Goal: Task Accomplishment & Management: Complete application form

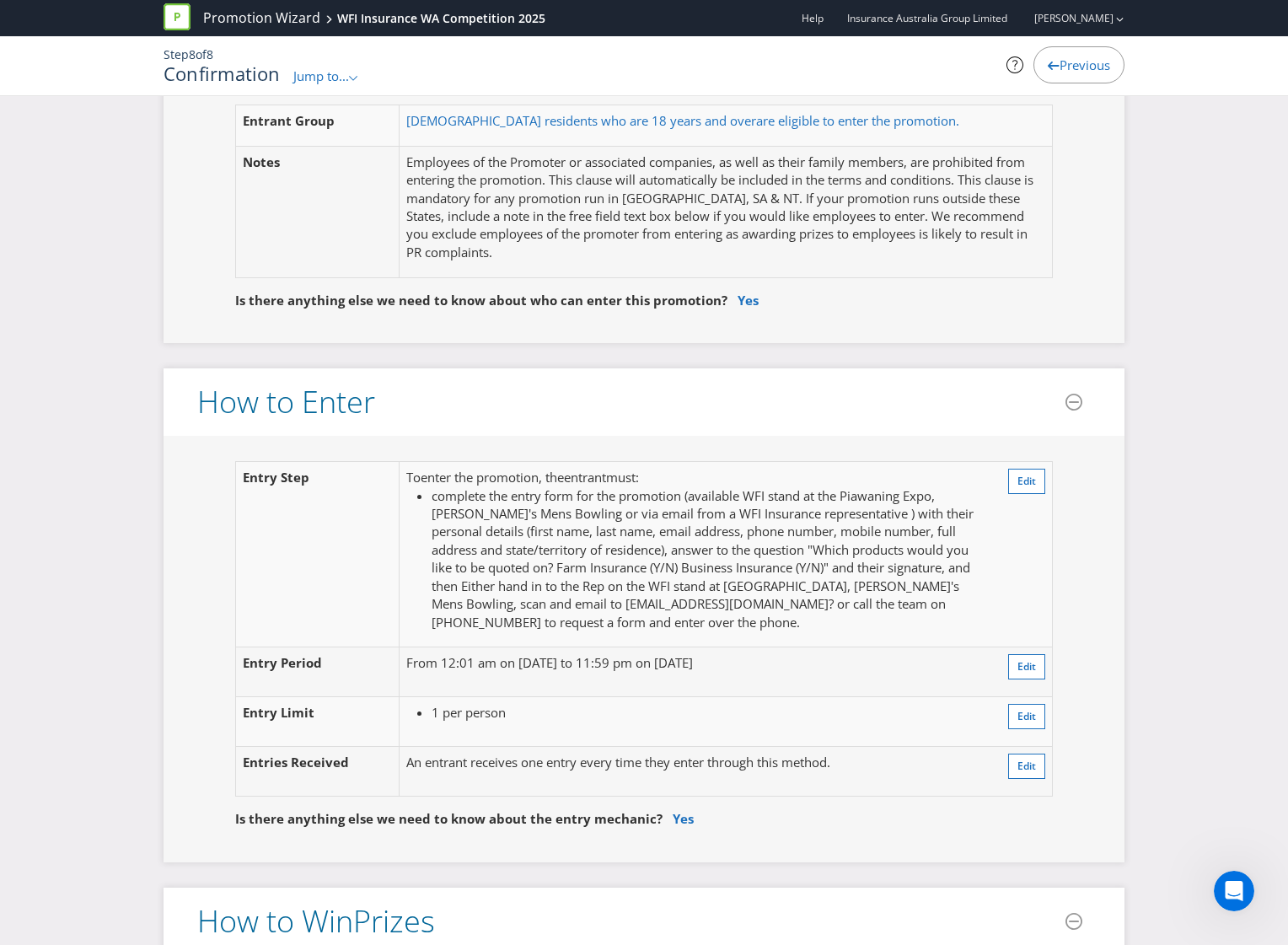
click at [627, 338] on div "Entrant Group [DEMOGRAPHIC_DATA] residents who are 18 years and over are eligib…" at bounding box center [643, 211] width 961 height 264
click at [327, 64] on div "Confirmation Jump to... .st0{fill-rule:evenodd;clip-rule:evenodd;} Promotion Su…" at bounding box center [479, 74] width 632 height 22
click at [313, 84] on div "Jump to... .st0{fill-rule:evenodd;clip-rule:evenodd;}" at bounding box center [326, 76] width 66 height 18
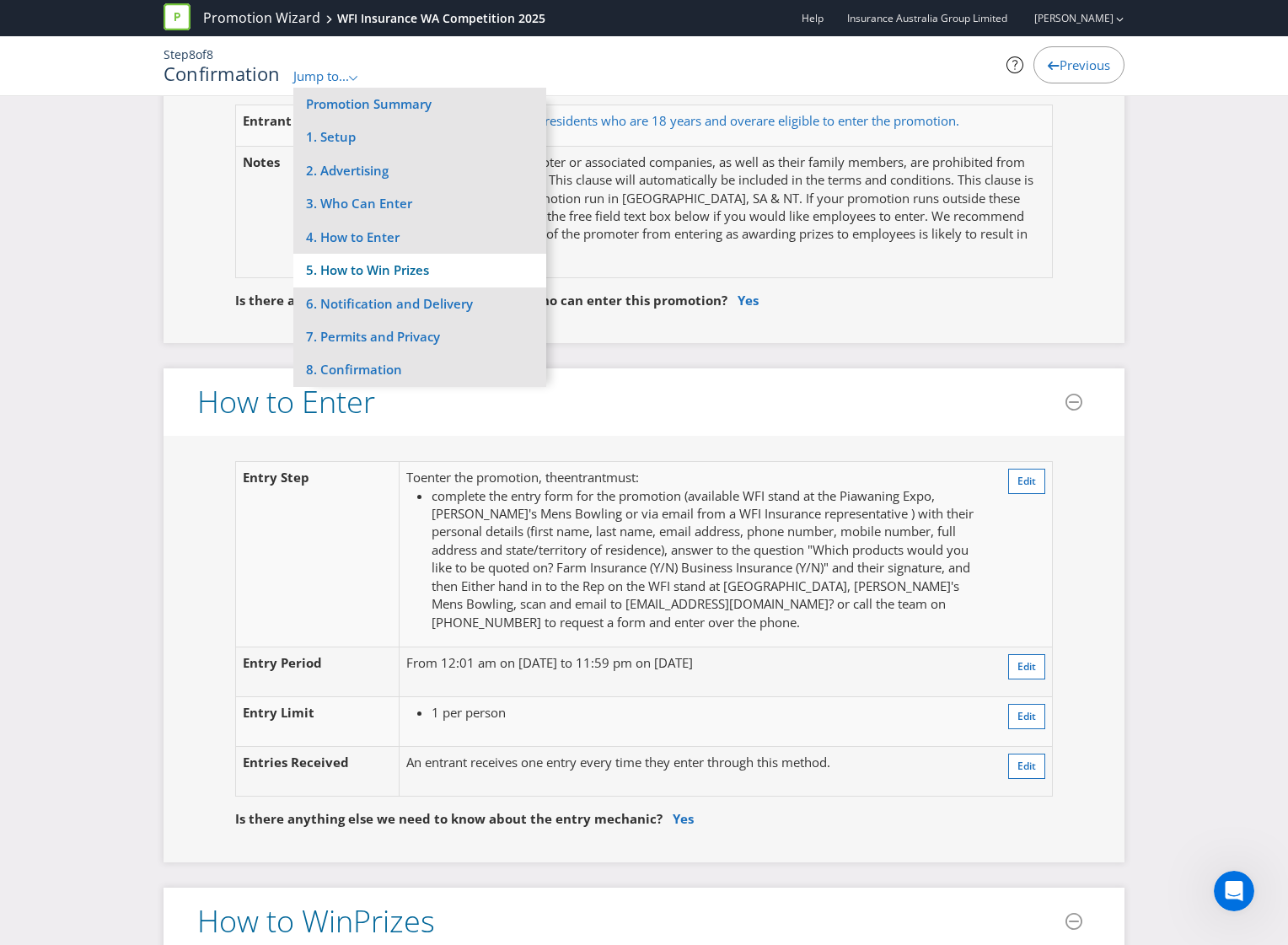
click at [345, 271] on li "5. How to Win Prizes" at bounding box center [419, 270] width 253 height 33
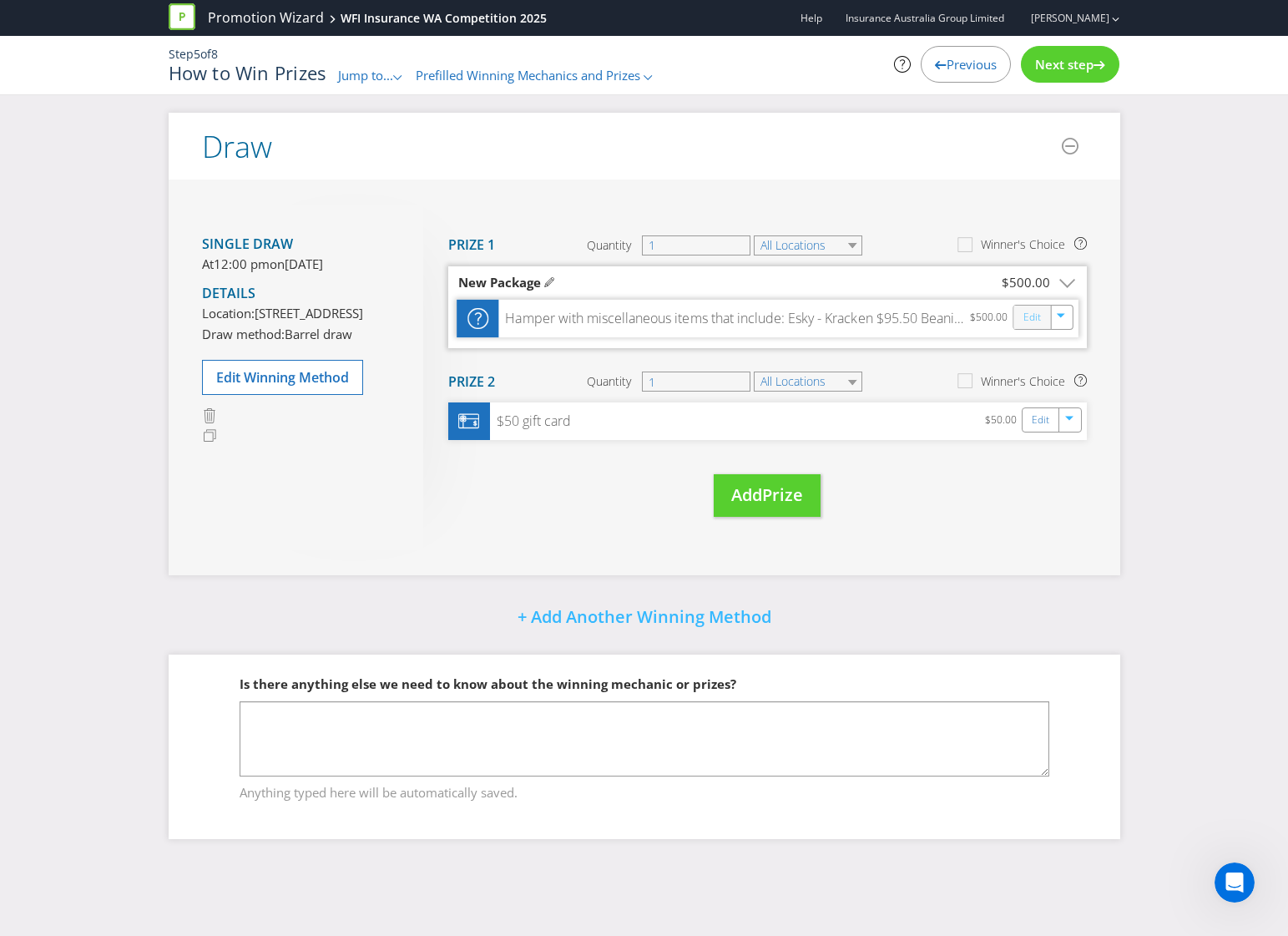
click at [1028, 319] on link "Edit" at bounding box center [1031, 316] width 18 height 19
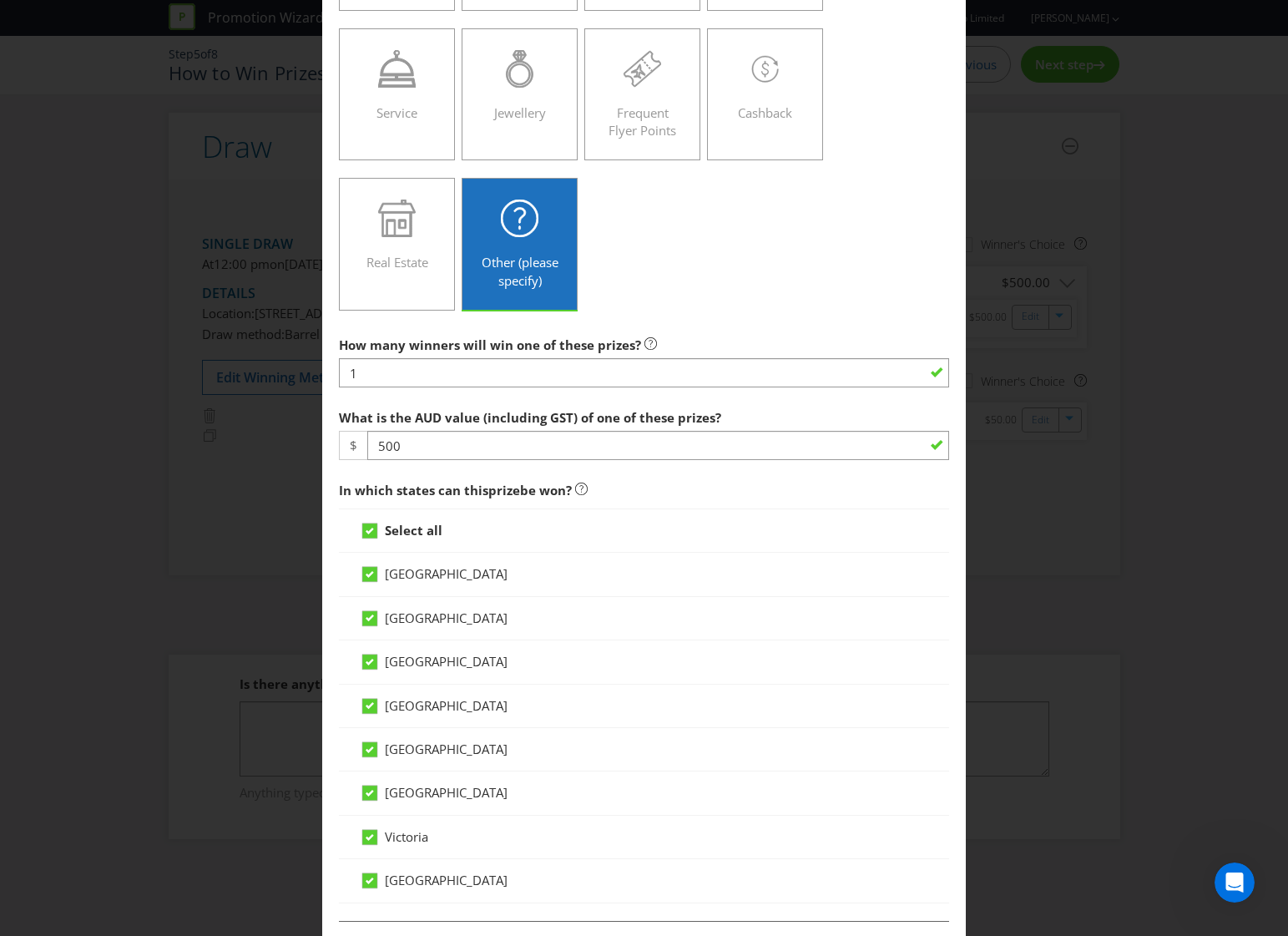
scroll to position [668, 0]
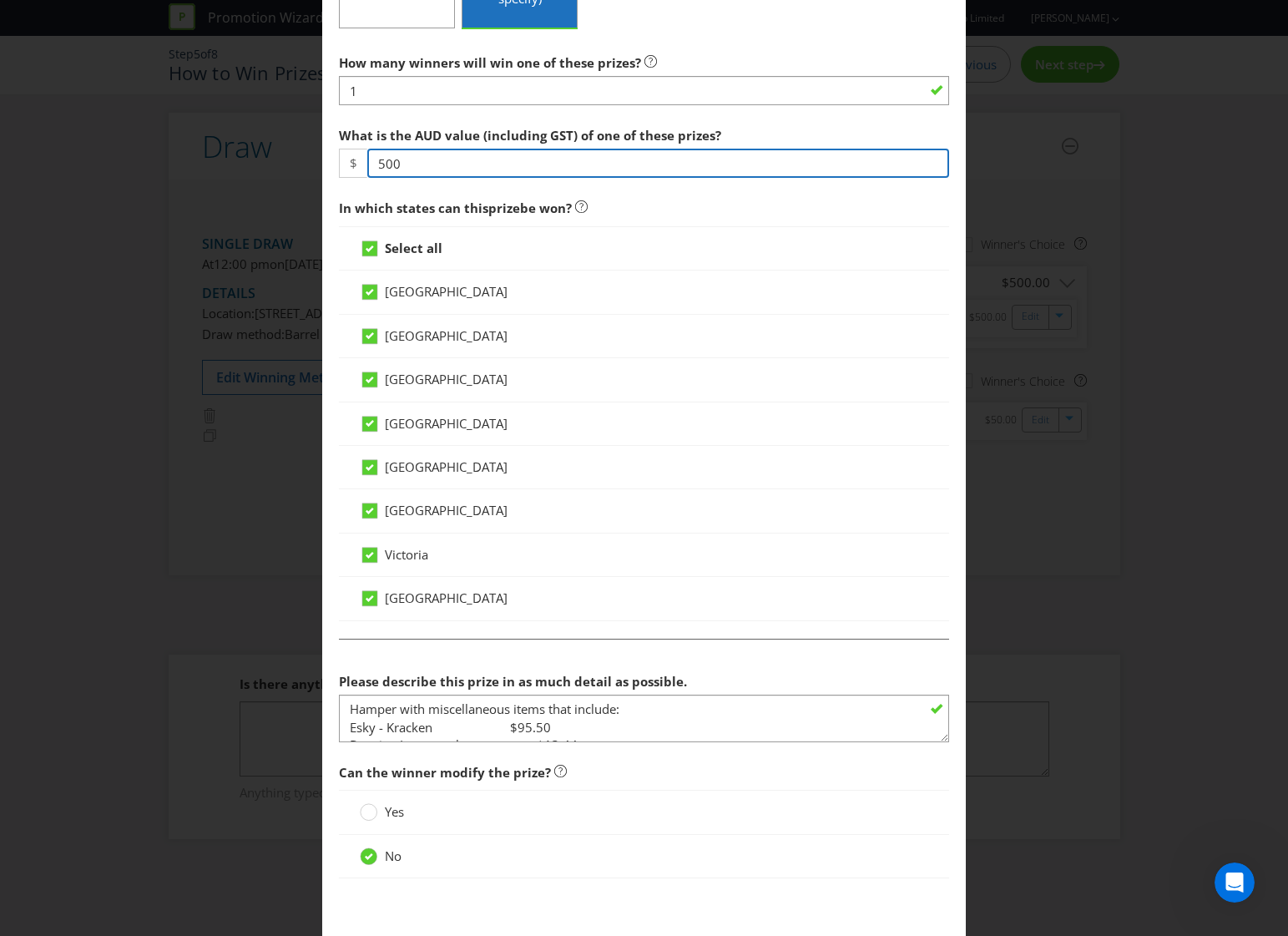
drag, startPoint x: 416, startPoint y: 170, endPoint x: 333, endPoint y: 164, distance: 83.2
click at [333, 164] on main "[GEOGRAPHIC_DATA] [GEOGRAPHIC_DATA] [GEOGRAPHIC_DATA] [GEOGRAPHIC_DATA] [GEOGRA…" at bounding box center [644, 170] width 645 height 1534
type input "500"
click at [486, 741] on div at bounding box center [644, 742] width 611 height 2
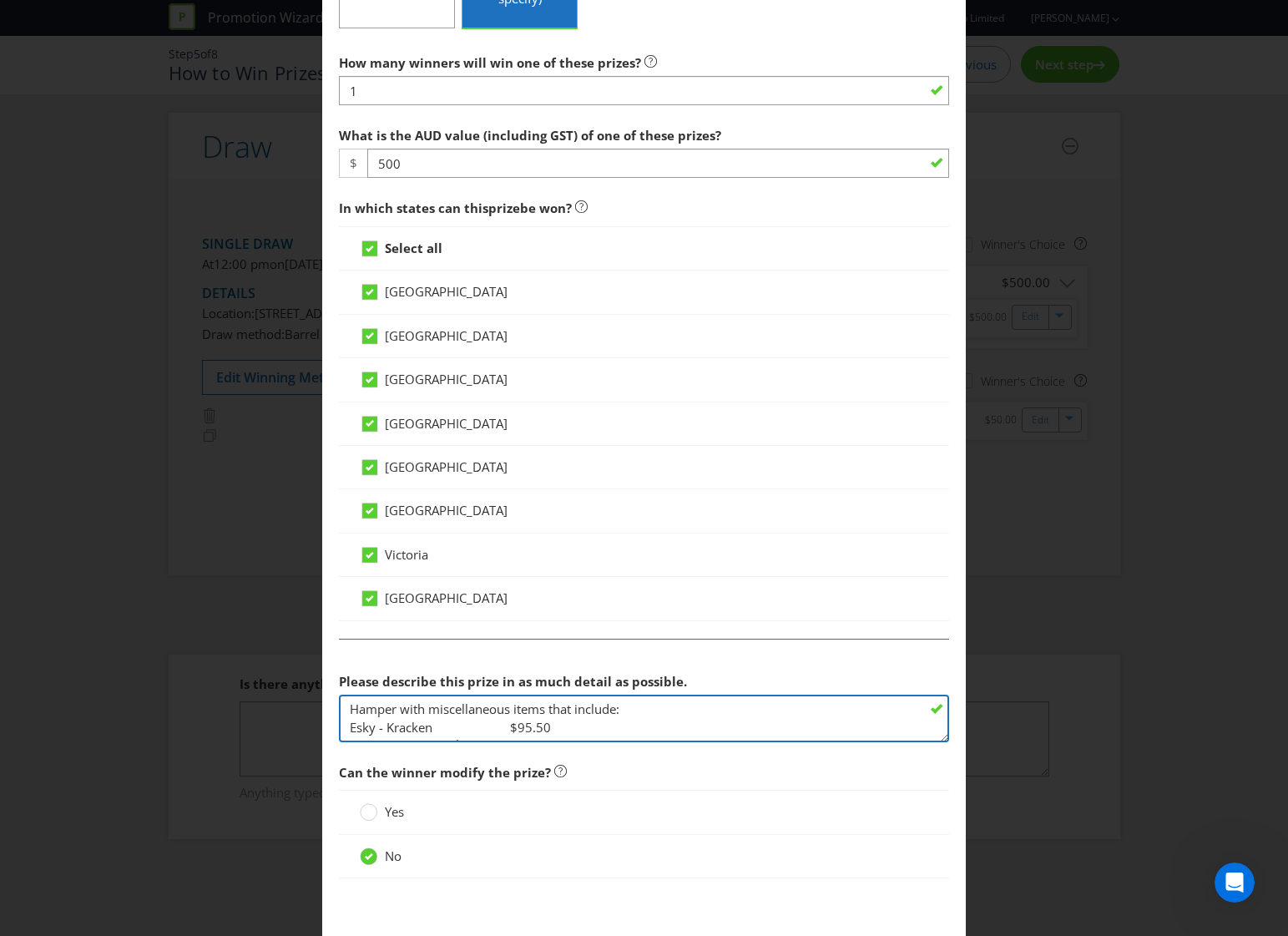
click at [485, 722] on textarea "Hamper with miscellaneous items that include: Esky - Kracken $95.50 Beanie - Im…" at bounding box center [644, 718] width 611 height 48
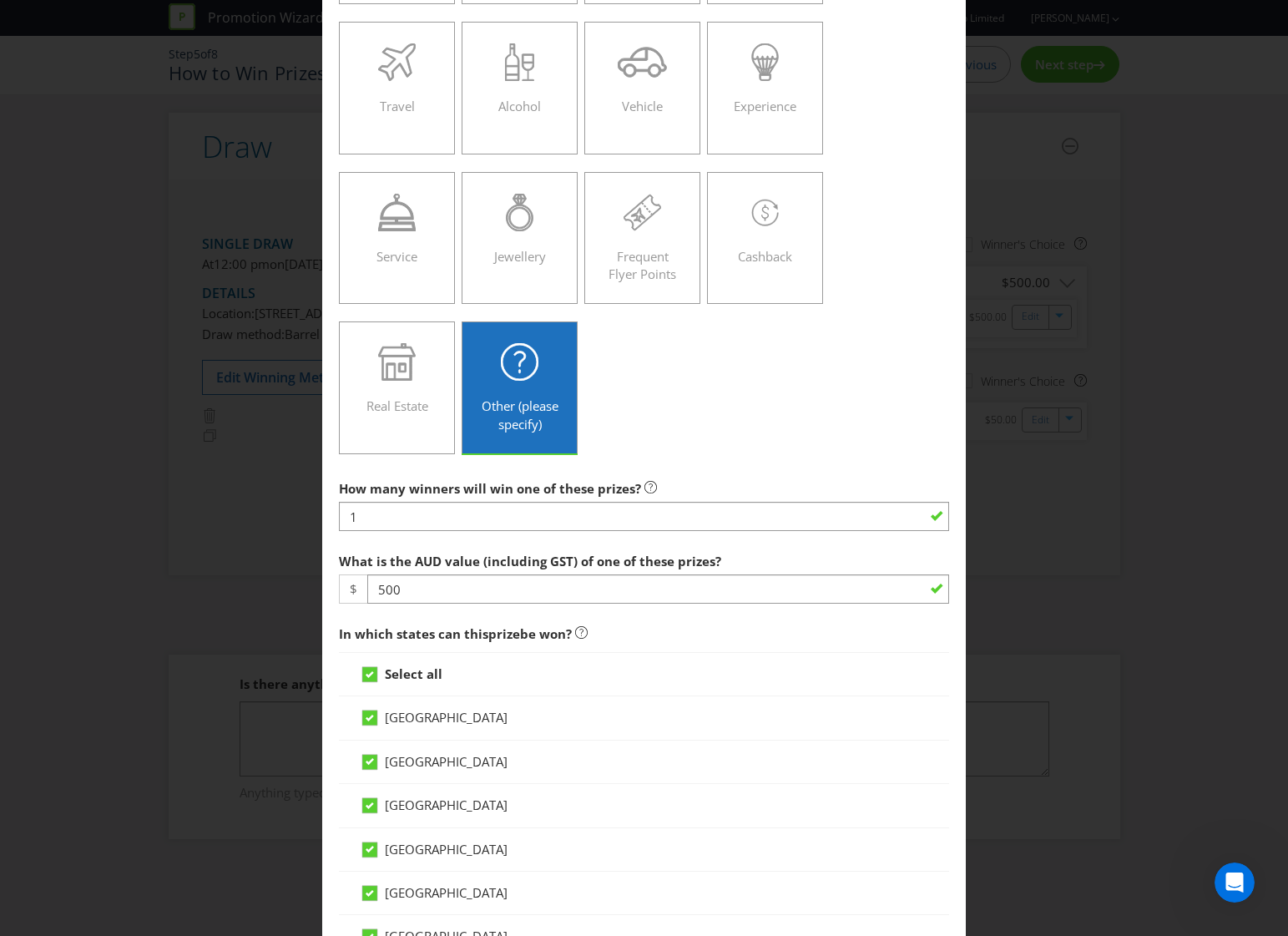
scroll to position [0, 0]
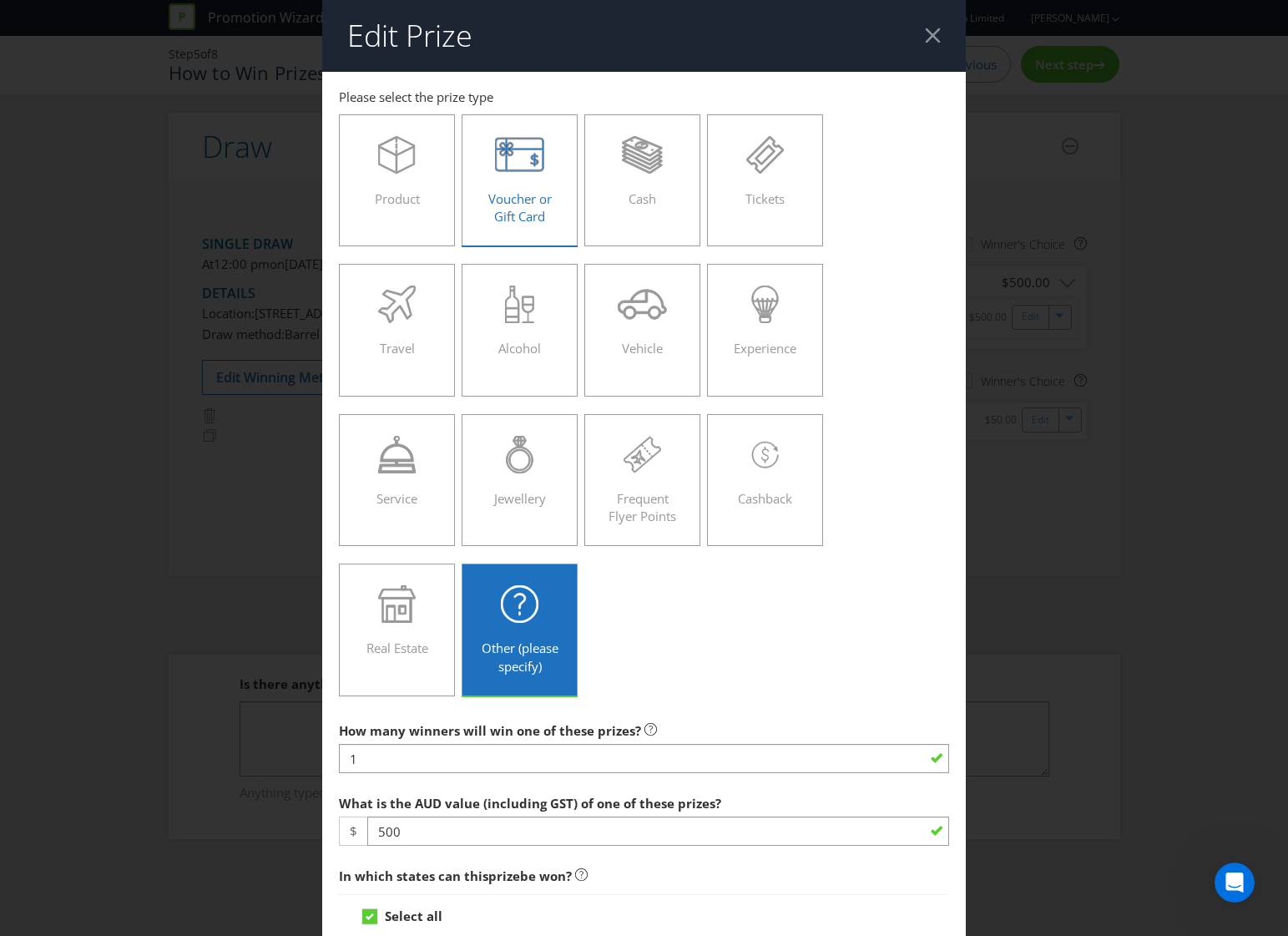
click at [512, 206] on span "Voucher or Gift Card" at bounding box center [520, 207] width 63 height 35
click at [0, 0] on input "Voucher or Gift Card" at bounding box center [0, 0] width 0 height 0
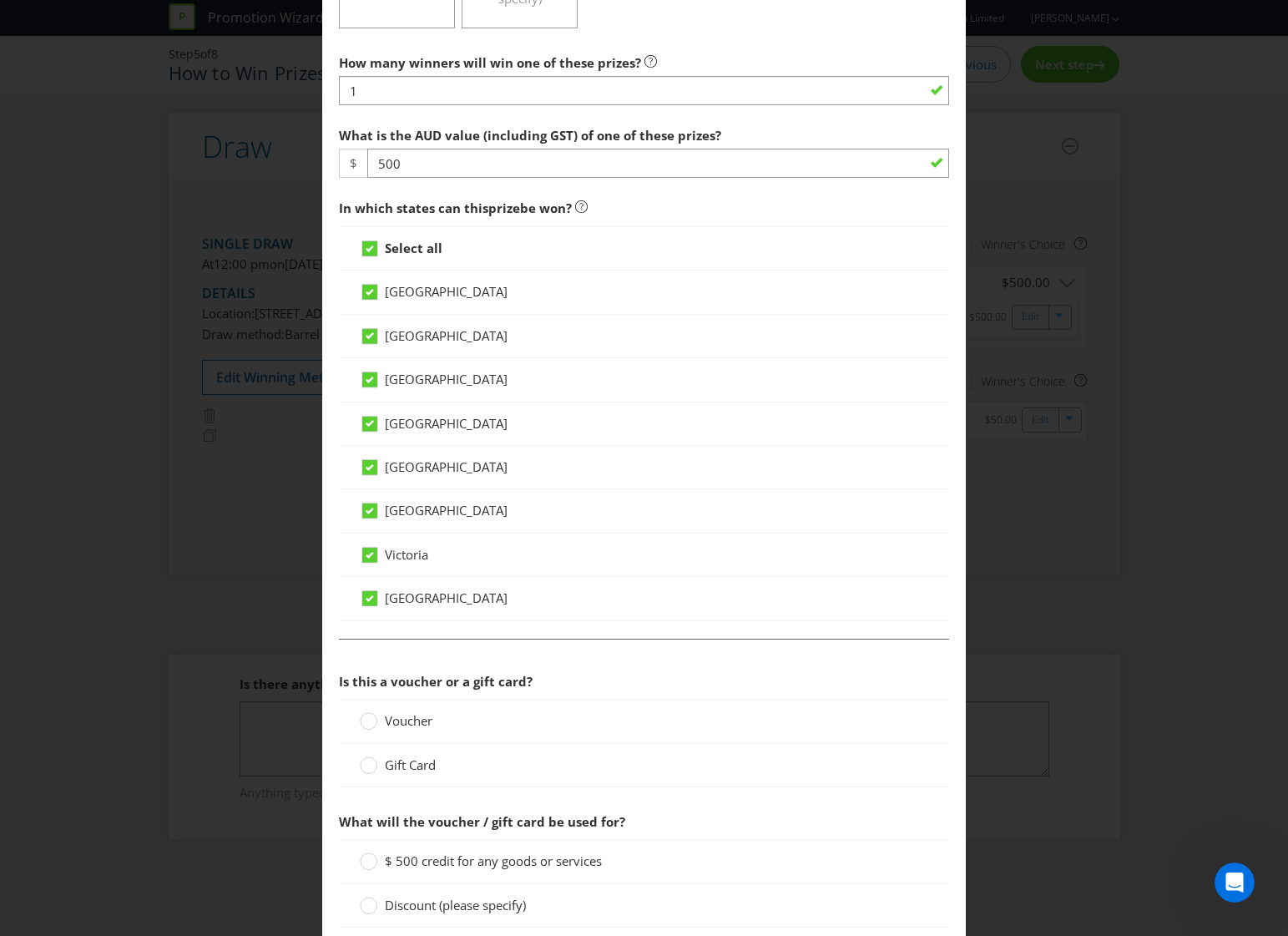
scroll to position [890, 0]
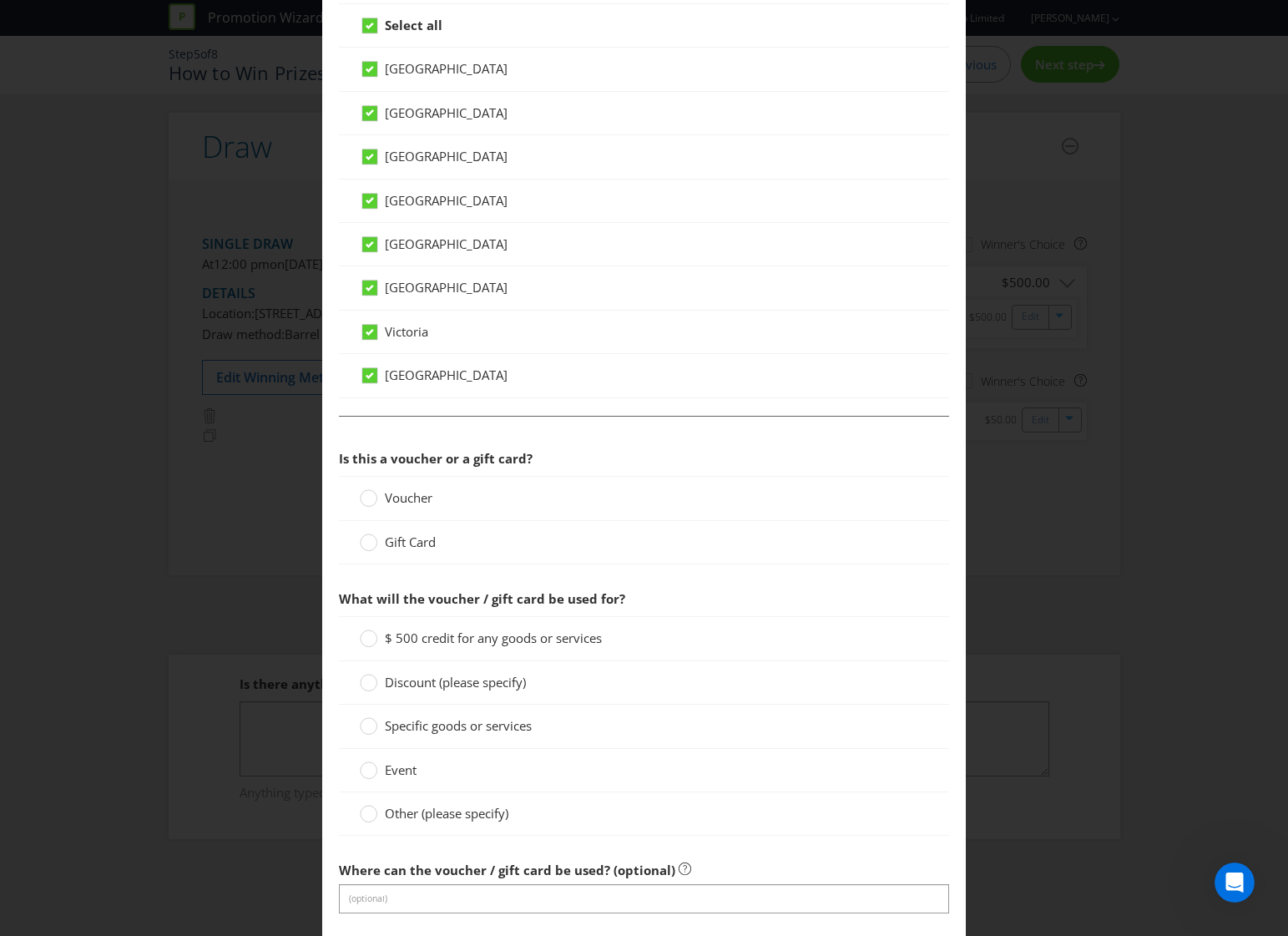
click at [390, 542] on span "Gift Card" at bounding box center [409, 541] width 51 height 17
click at [0, 0] on input "Gift Card" at bounding box center [0, 0] width 0 height 0
click at [448, 637] on span "$ 500 credit for any goods or services" at bounding box center [492, 637] width 217 height 17
click at [0, 0] on input "$ 500 credit for any goods or services" at bounding box center [0, 0] width 0 height 0
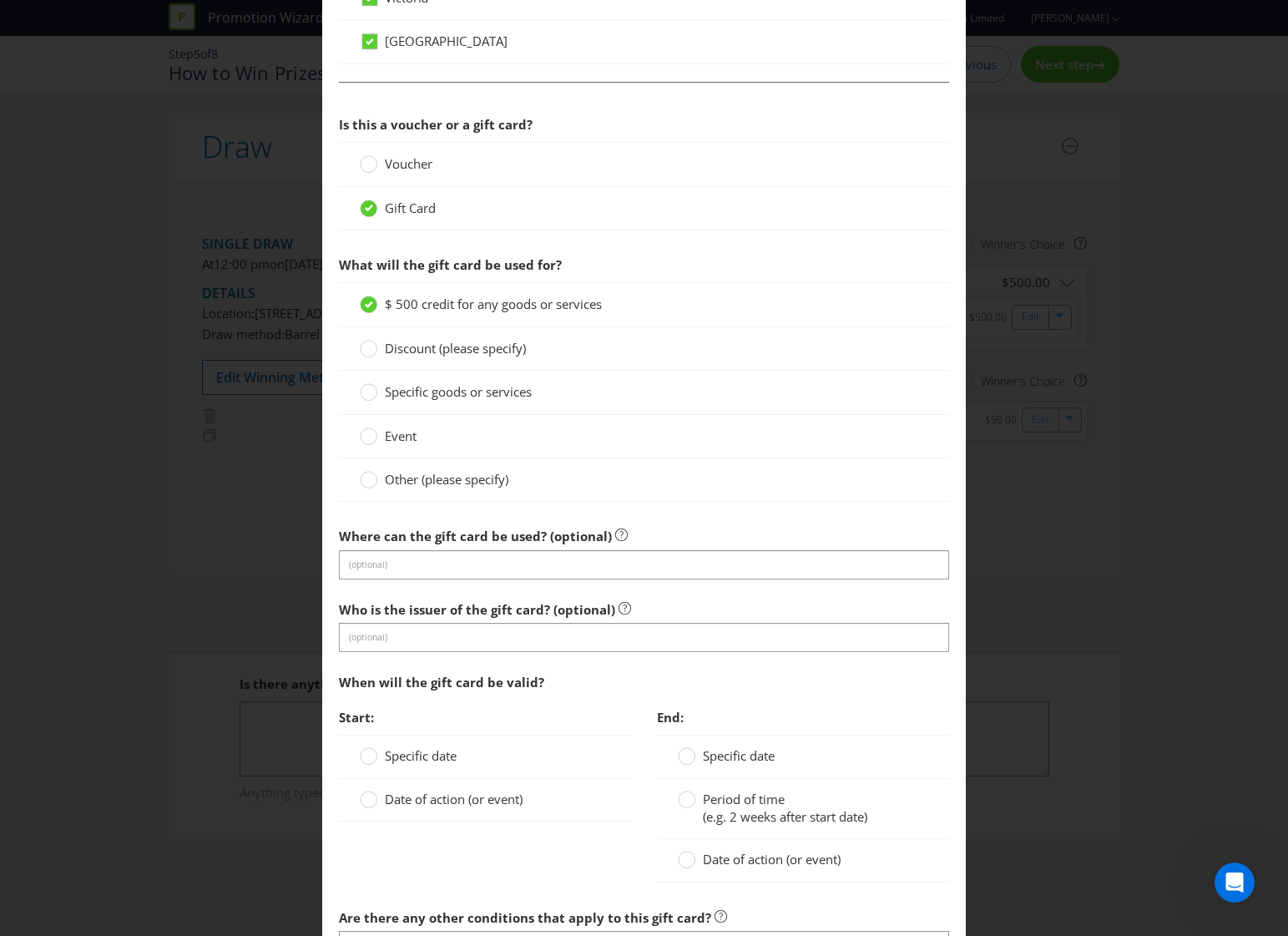
scroll to position [1335, 0]
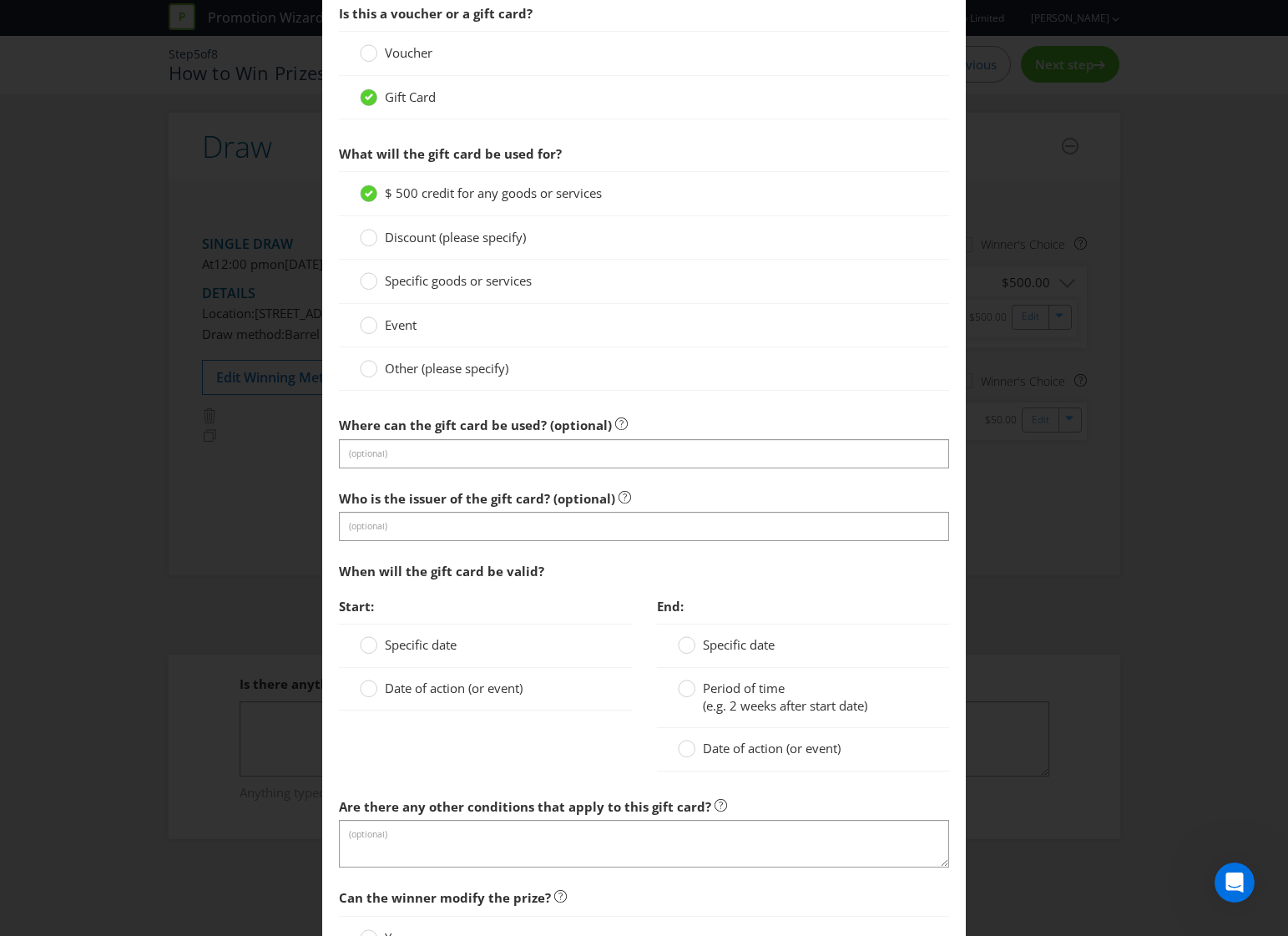
click at [432, 686] on span "Date of action (or event)" at bounding box center [453, 687] width 138 height 17
click at [0, 0] on input "Date of action (or event)" at bounding box center [0, 0] width 0 height 0
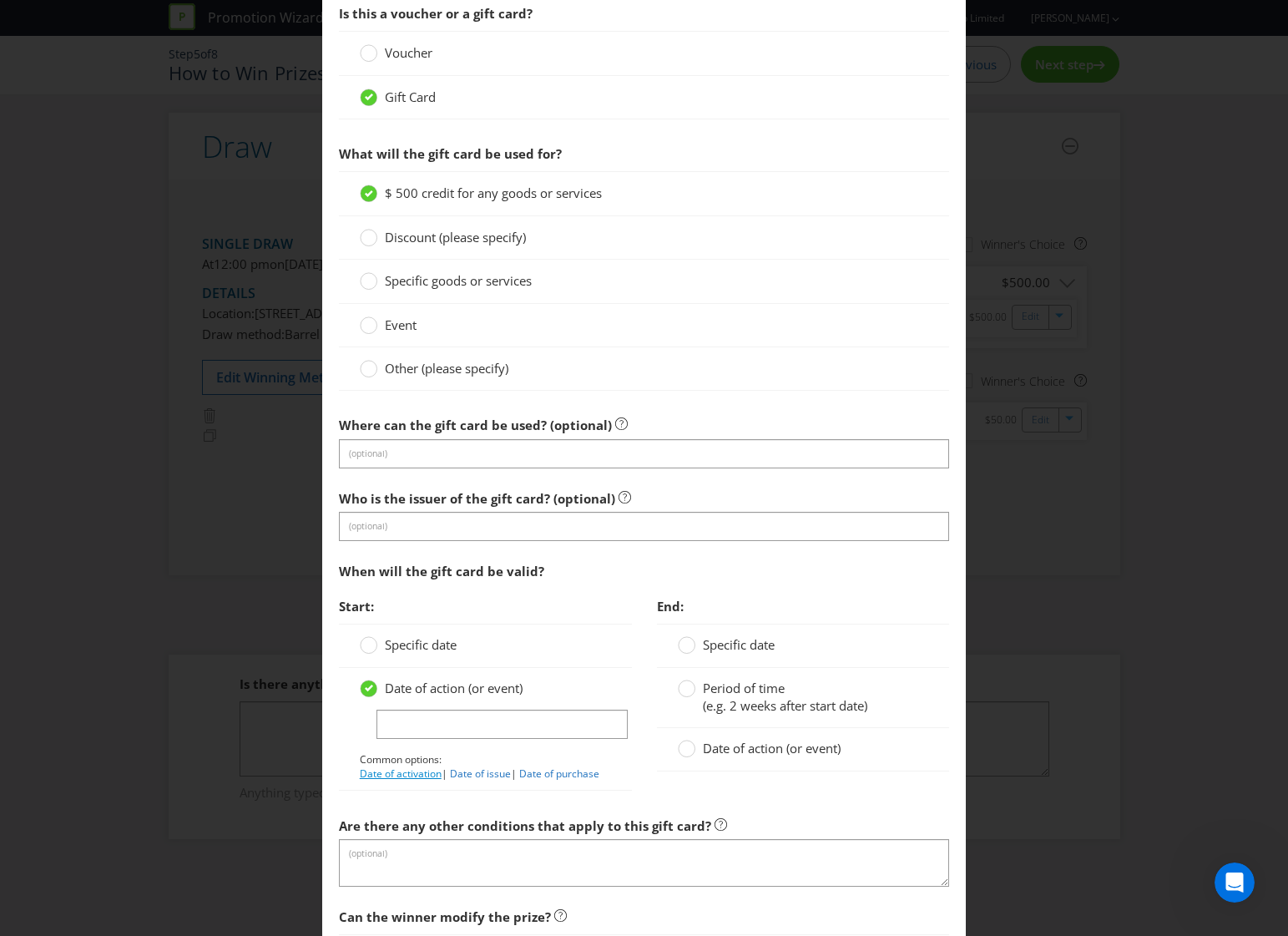
click at [400, 776] on link "Date of activation" at bounding box center [400, 774] width 82 height 14
type input "Date of activation"
click at [703, 698] on span "(e.g. 2 weeks after start date)" at bounding box center [786, 705] width 164 height 17
click at [0, 0] on input "Period of time (e.g. 2 weeks after start date)" at bounding box center [0, 0] width 0 height 0
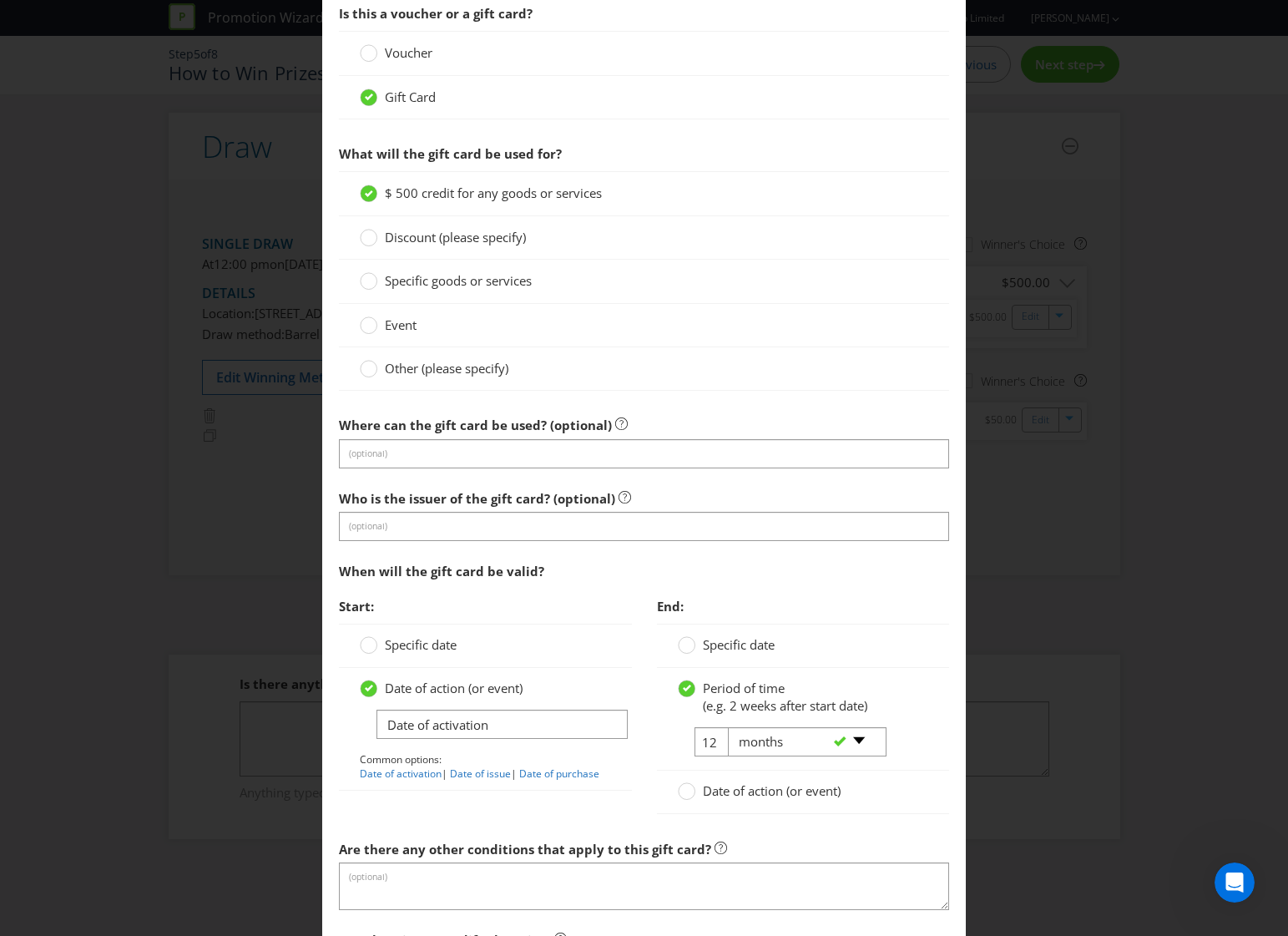
click at [716, 744] on div "-- Please select -- days weeks months years" at bounding box center [800, 742] width 169 height 30
click at [715, 744] on div "-- Please select -- days weeks months years" at bounding box center [800, 742] width 169 height 30
click at [704, 744] on input "12" at bounding box center [713, 741] width 38 height 29
type input "2"
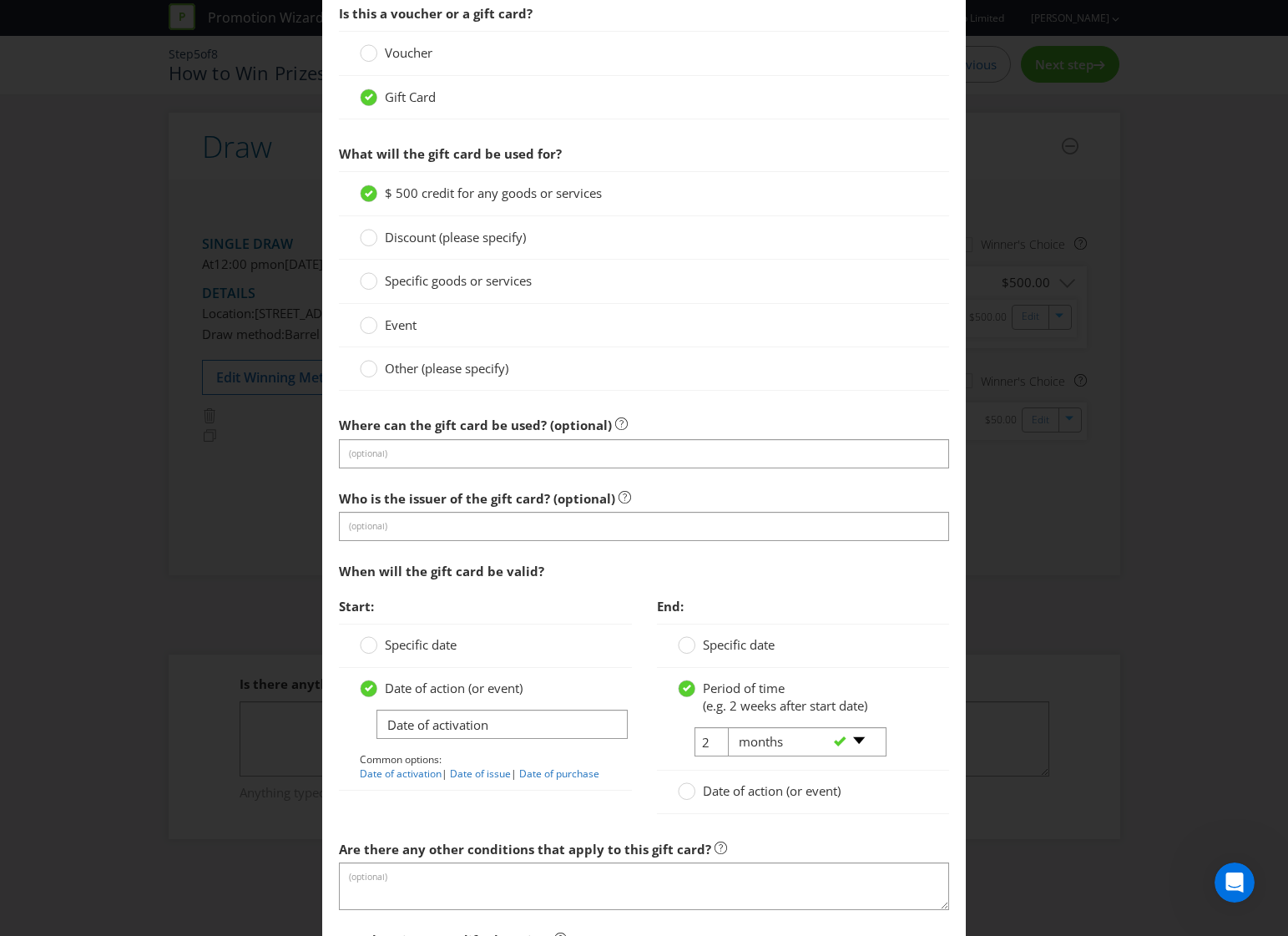
click at [771, 756] on div at bounding box center [801, 757] width 145 height 2
click at [772, 745] on select "-- Please select -- days weeks months years" at bounding box center [807, 741] width 159 height 29
select select "YEARS"
click at [728, 727] on select "-- Please select -- days weeks months years" at bounding box center [807, 741] width 159 height 29
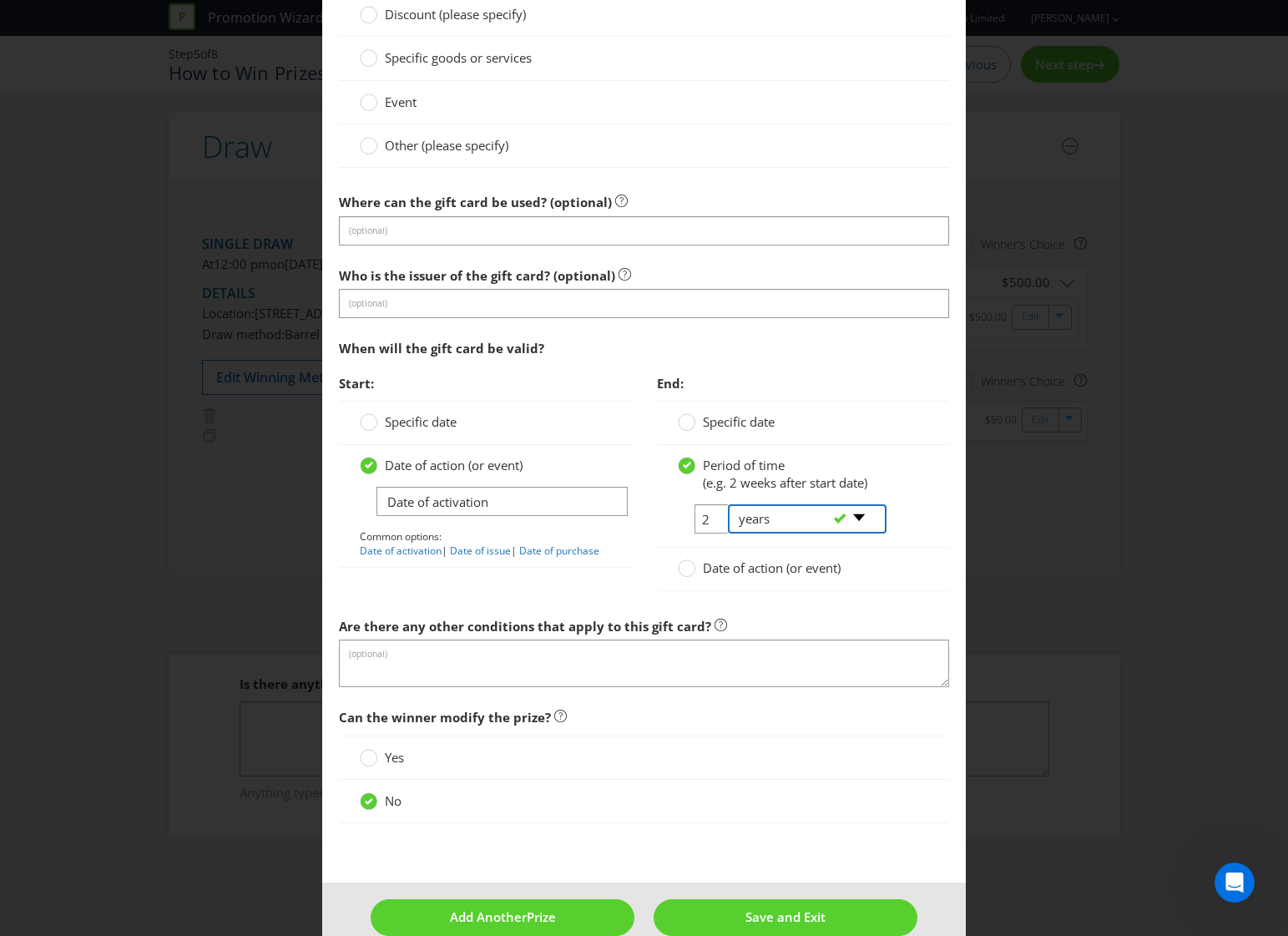
scroll to position [1588, 0]
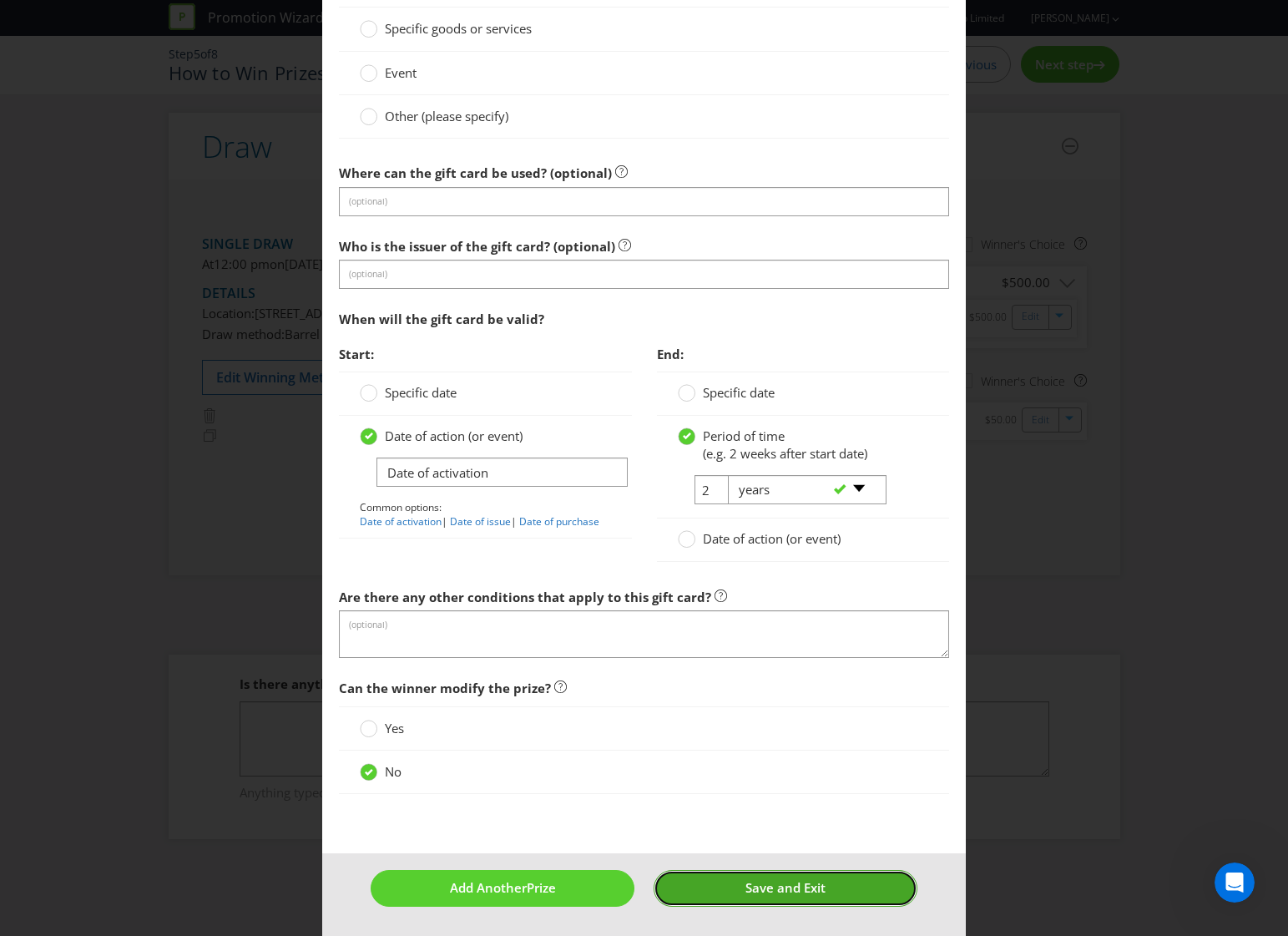
click at [748, 885] on span "Save and Exit" at bounding box center [785, 886] width 80 height 17
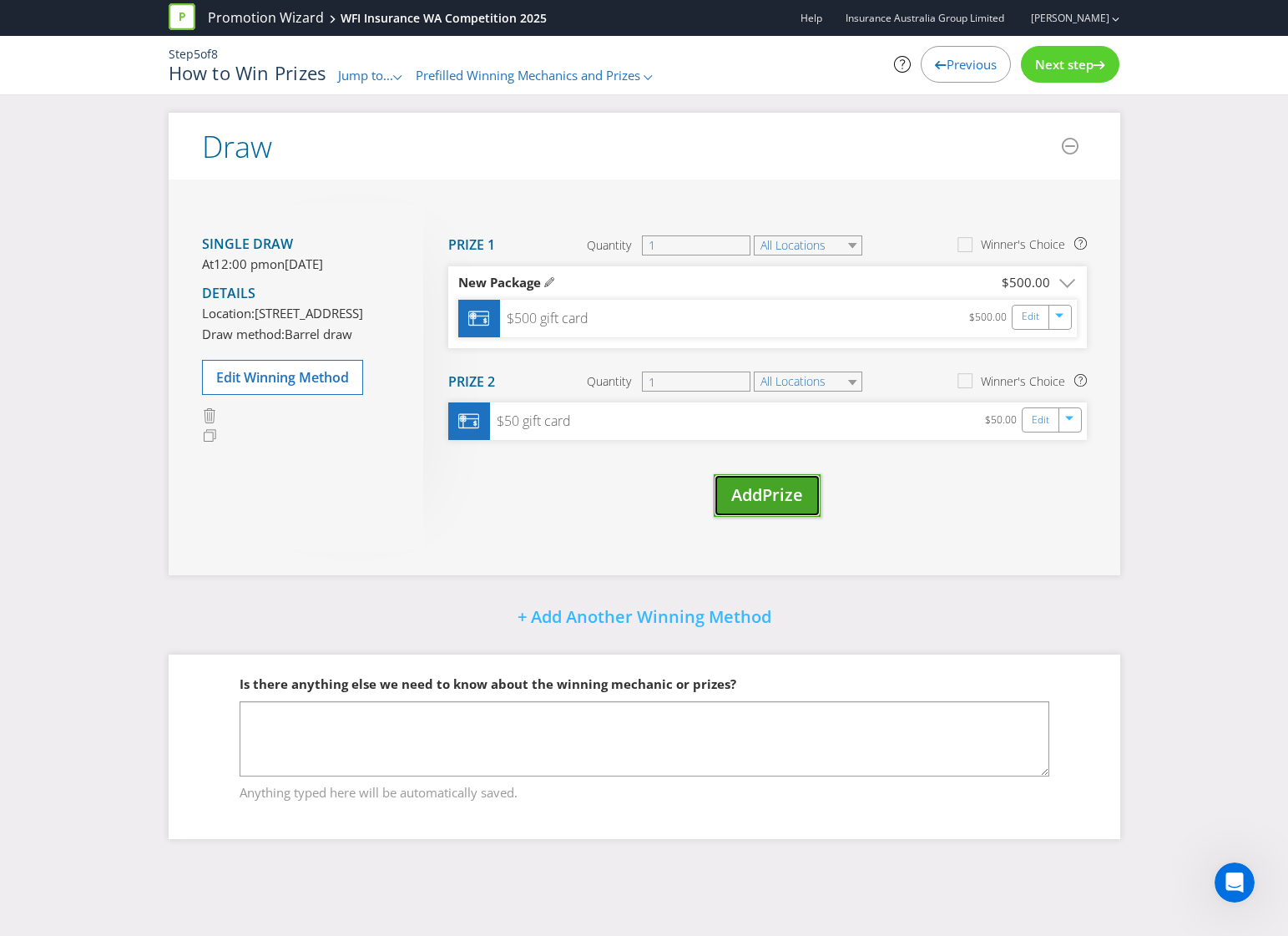
click at [788, 497] on span "Prize" at bounding box center [782, 494] width 41 height 23
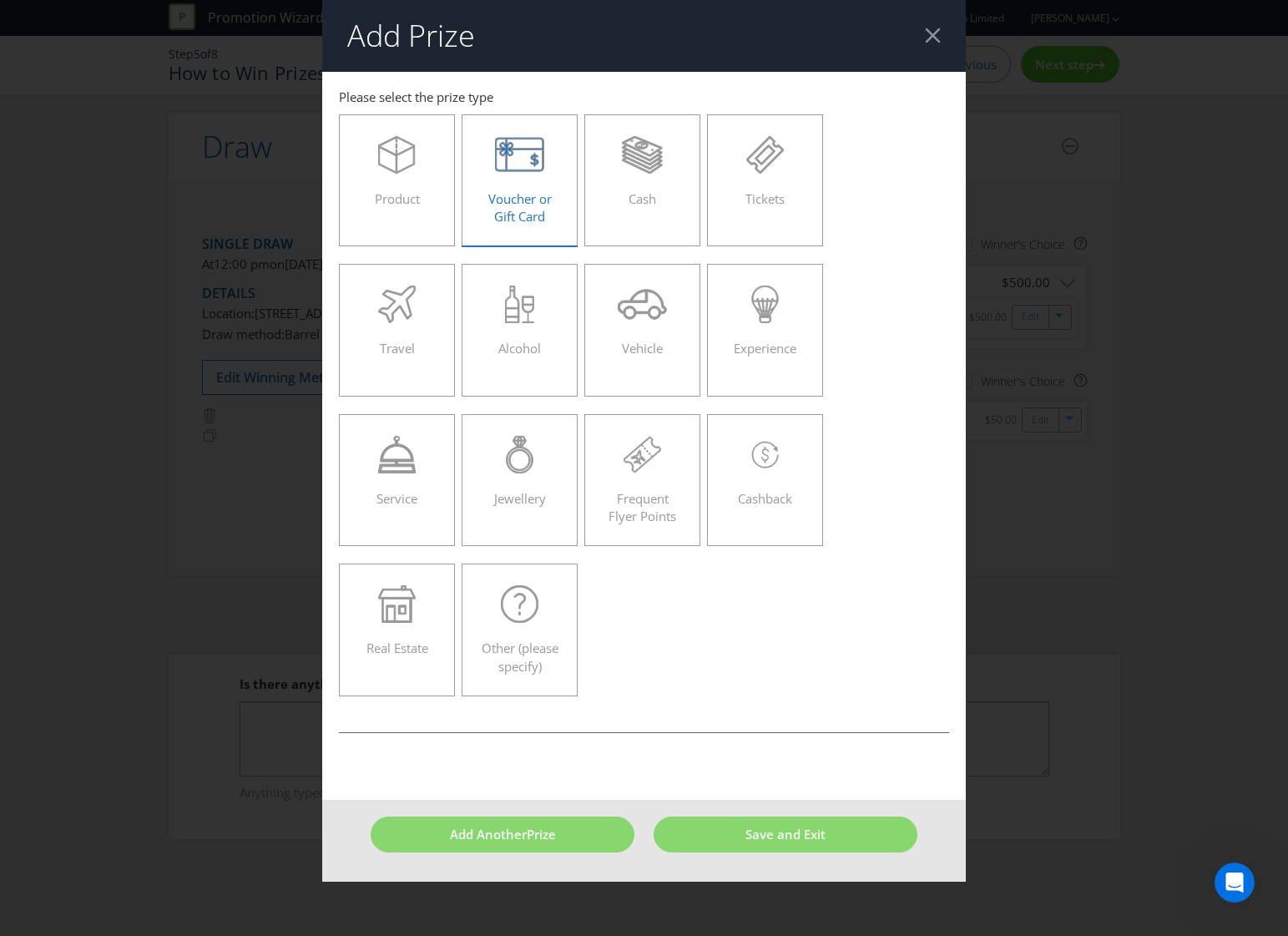
click at [501, 179] on div "Voucher or Gift Card" at bounding box center [520, 173] width 82 height 75
click at [0, 0] on input "Voucher or Gift Card" at bounding box center [0, 0] width 0 height 0
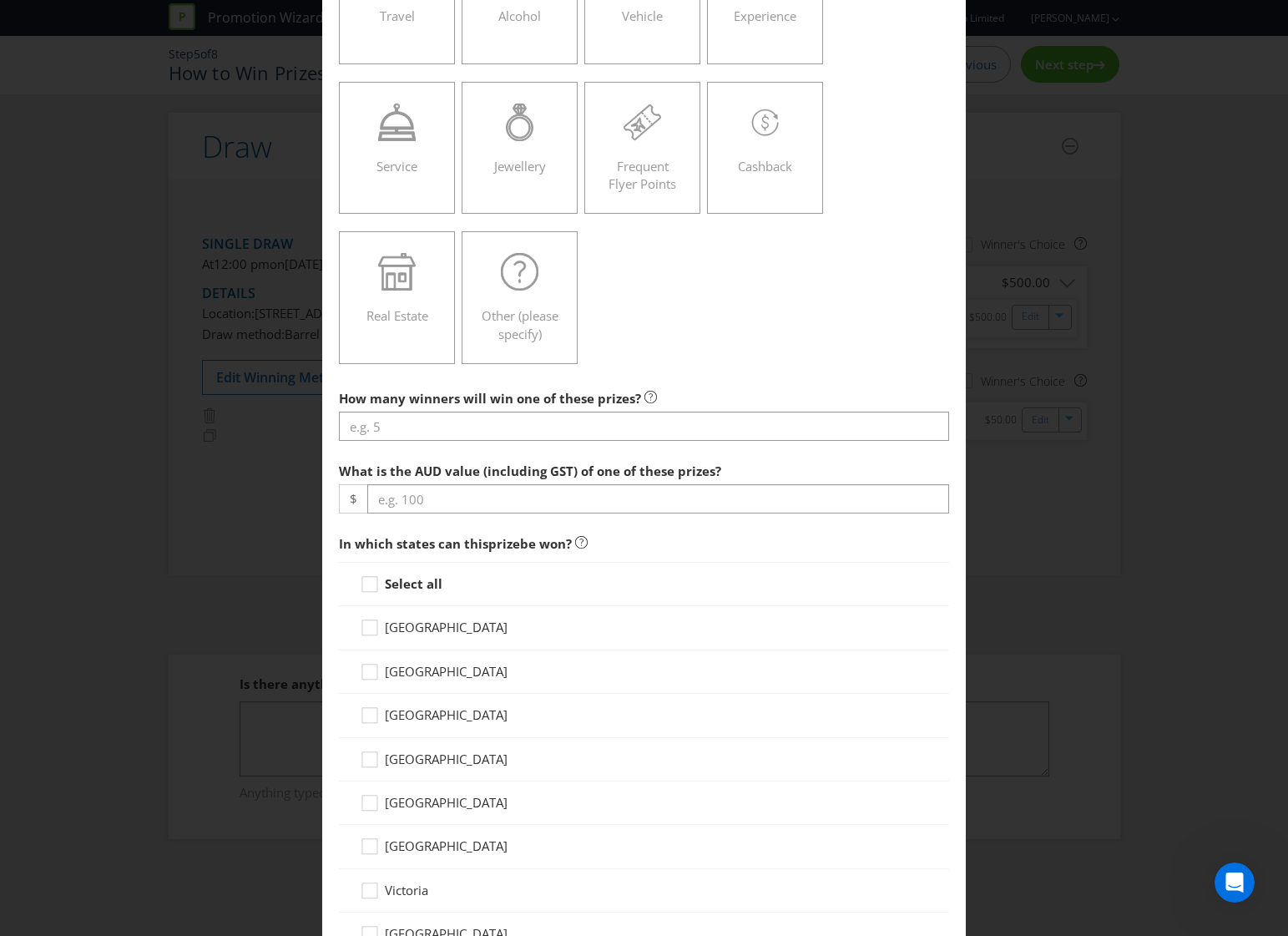
scroll to position [334, 0]
click at [469, 427] on input "number" at bounding box center [644, 424] width 611 height 29
type input "1"
click at [452, 503] on input "number" at bounding box center [659, 496] width 583 height 29
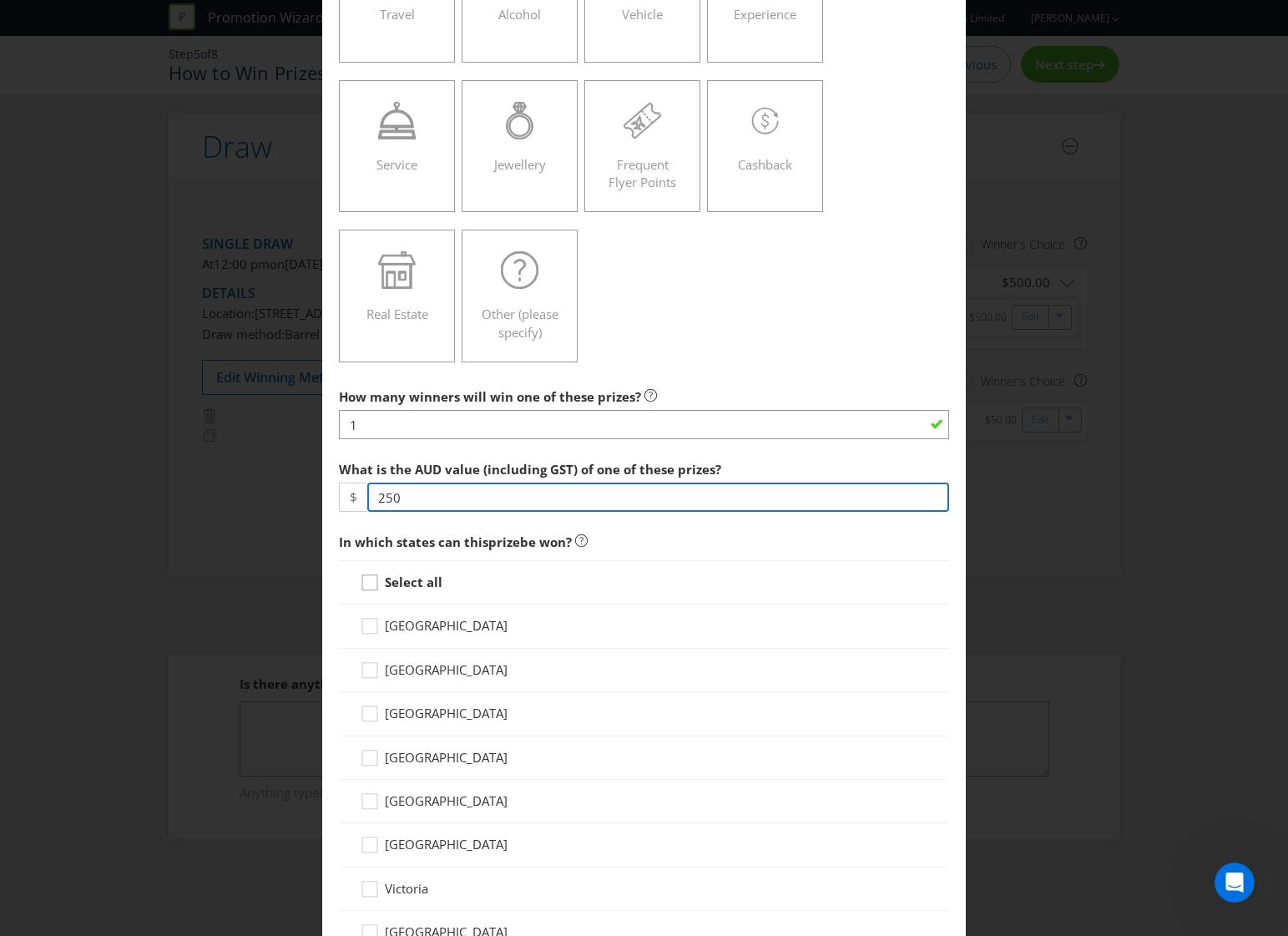
type input "250"
click at [368, 579] on div at bounding box center [370, 576] width 8 height 8
click at [0, 0] on input "Select all" at bounding box center [0, 0] width 0 height 0
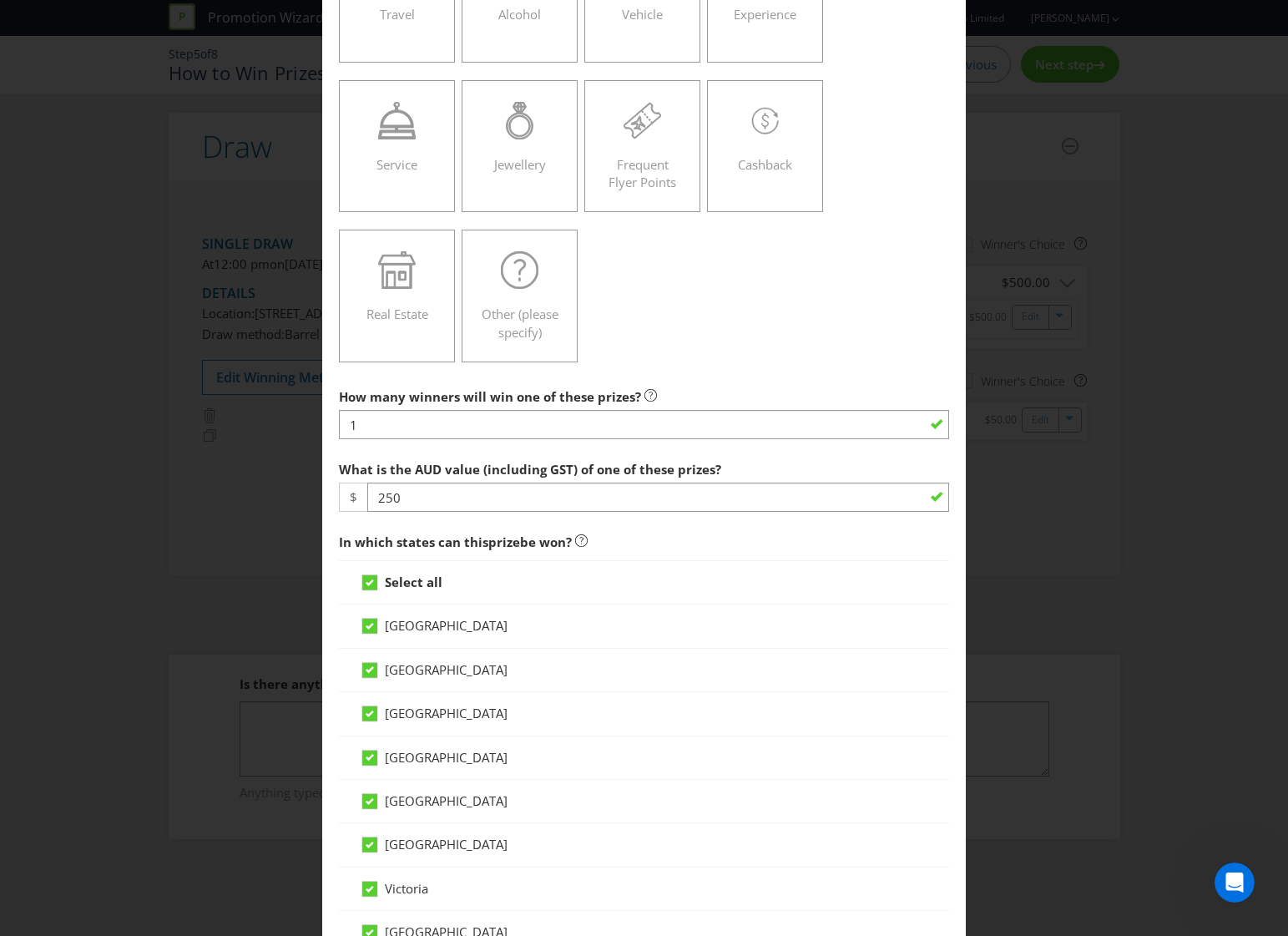
scroll to position [890, 0]
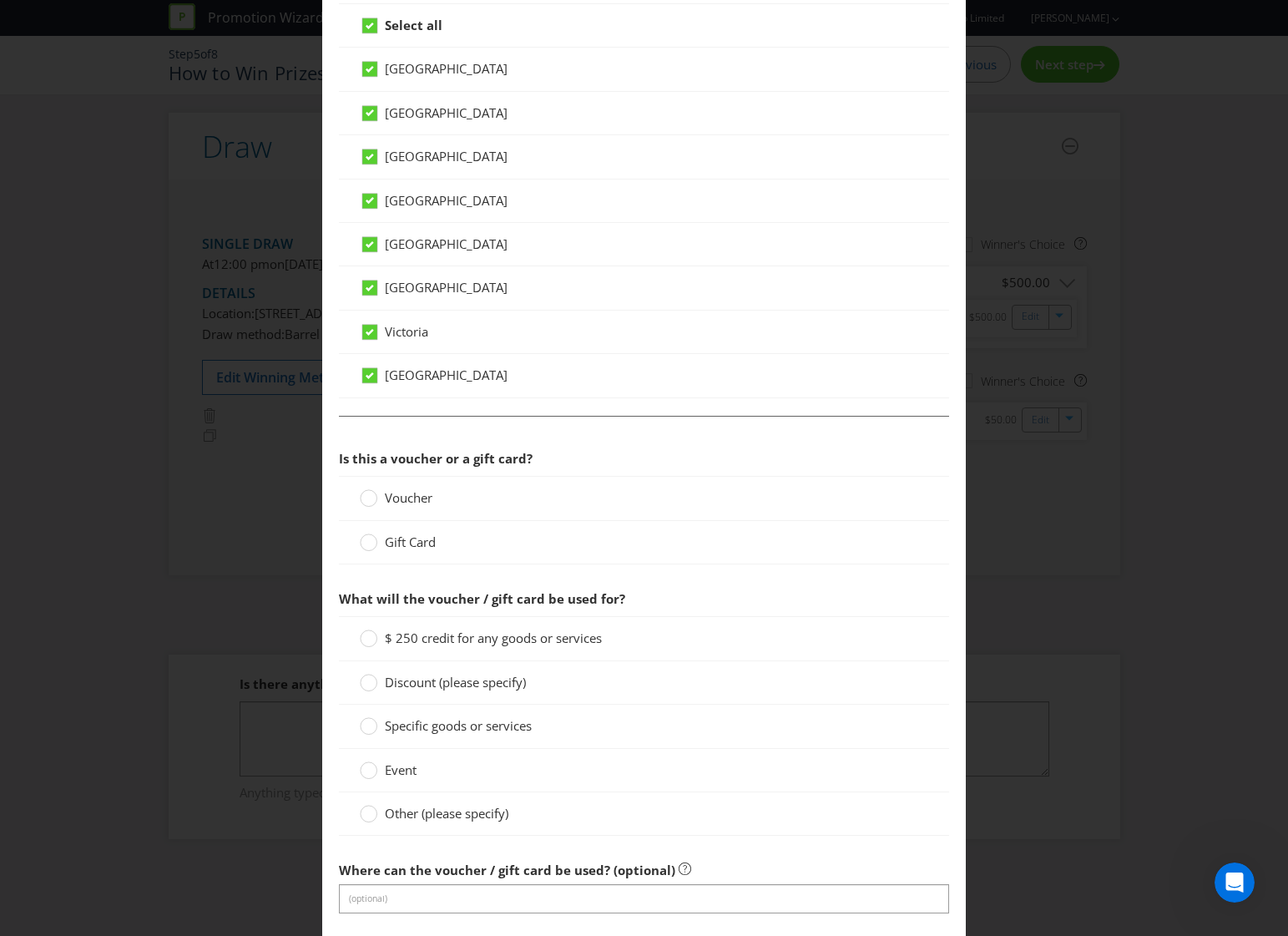
click at [404, 545] on span "Gift Card" at bounding box center [409, 541] width 51 height 17
click at [0, 0] on input "Gift Card" at bounding box center [0, 0] width 0 height 0
click at [422, 636] on span "$ 250 credit for any goods or services" at bounding box center [492, 637] width 217 height 17
click at [0, 0] on input "$ 250 credit for any goods or services" at bounding box center [0, 0] width 0 height 0
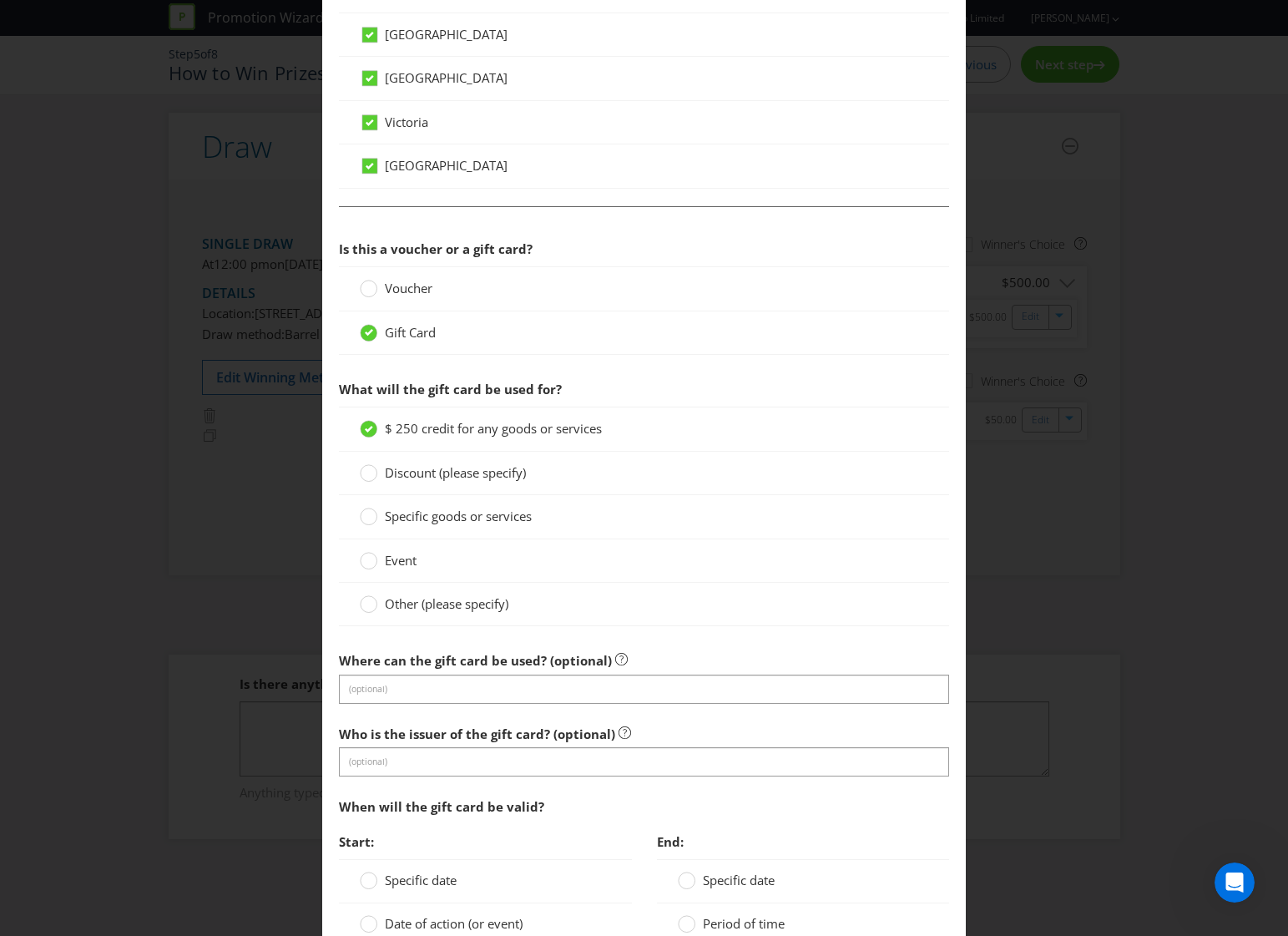
scroll to position [1224, 0]
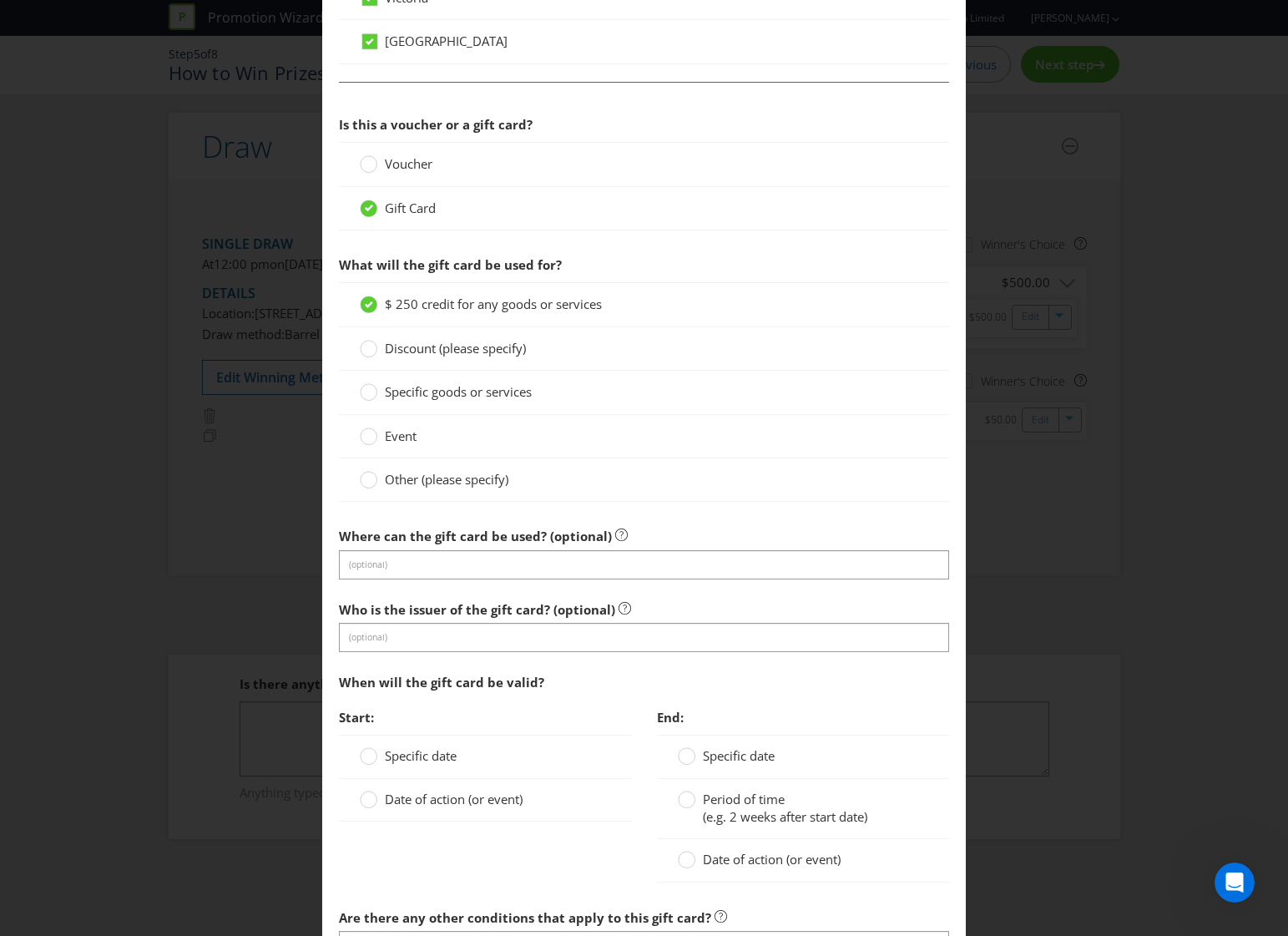
click at [443, 801] on span "Date of action (or event)" at bounding box center [453, 798] width 138 height 17
click at [0, 0] on input "Date of action (or event)" at bounding box center [0, 0] width 0 height 0
click at [416, 886] on link "Date of activation" at bounding box center [400, 884] width 82 height 14
type input "Date of activation"
click at [727, 801] on span "Period of time" at bounding box center [744, 798] width 82 height 17
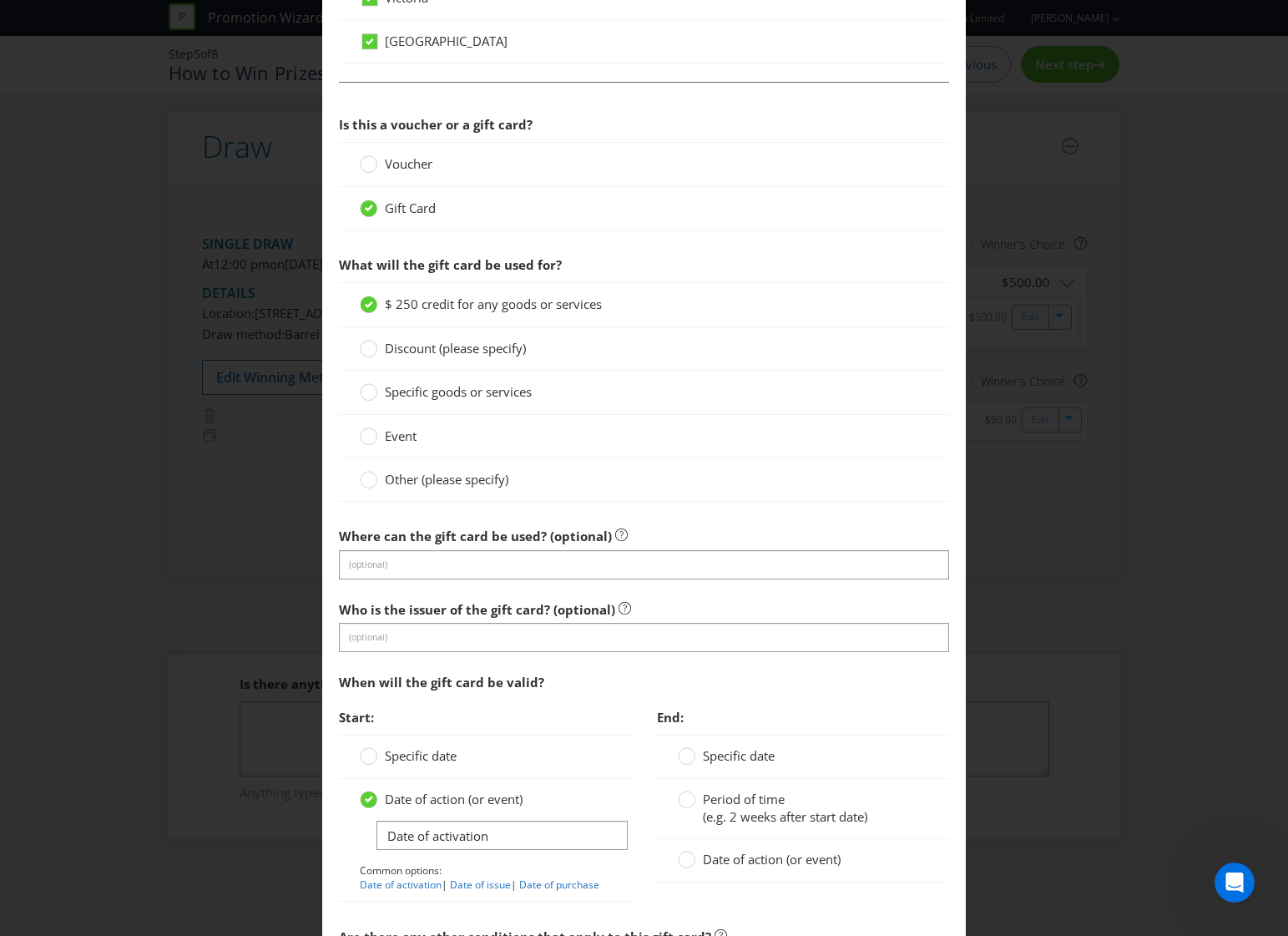
click at [0, 0] on input "Period of time (e.g. 2 weeks after start date)" at bounding box center [0, 0] width 0 height 0
click at [701, 847] on input "12" at bounding box center [713, 852] width 38 height 29
type input "2"
click at [776, 855] on select "-- Please select -- days weeks months years" at bounding box center [807, 852] width 159 height 29
select select "YEARS"
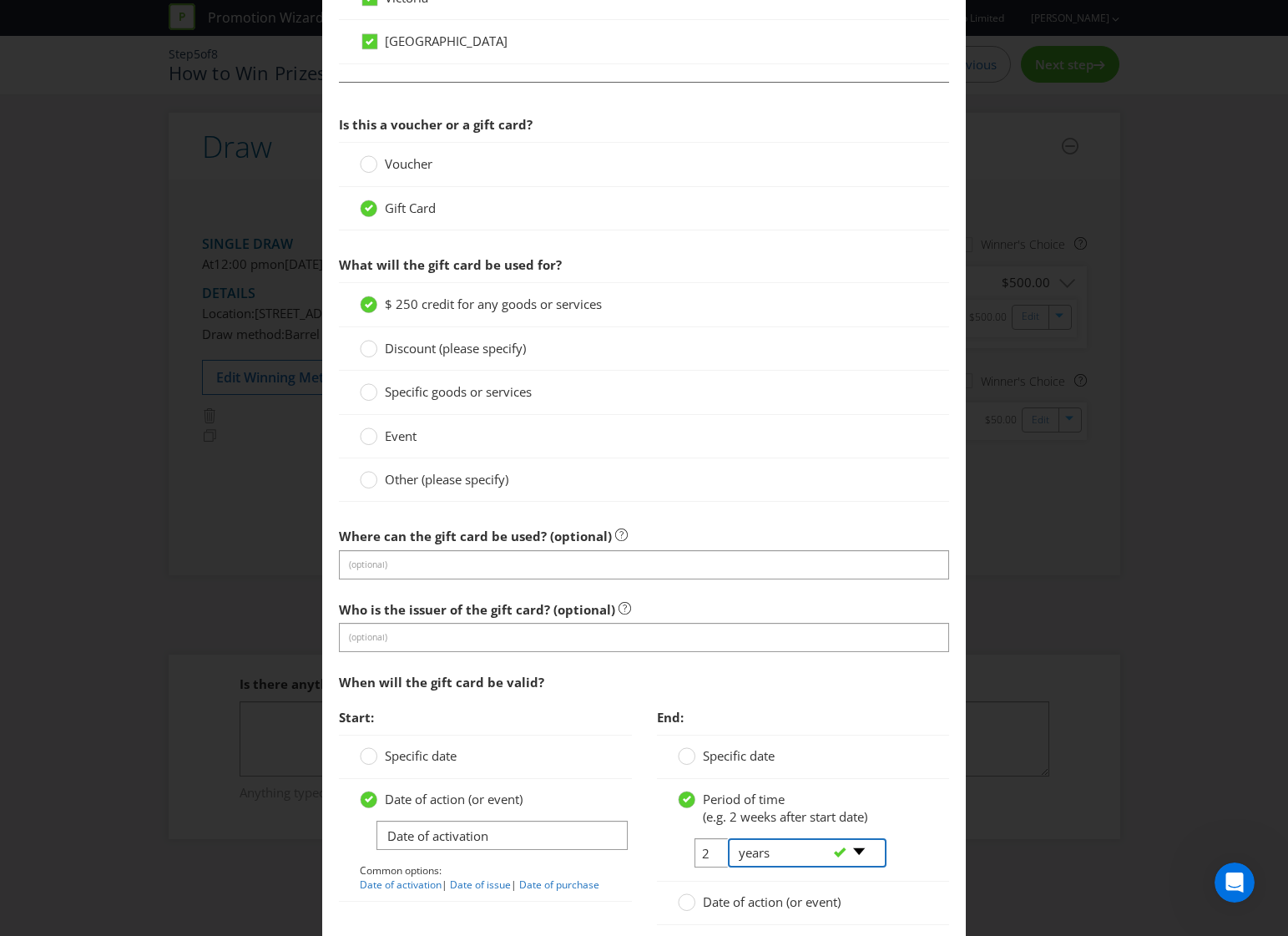
click at [728, 838] on select "-- Please select -- days weeks months years" at bounding box center [807, 852] width 159 height 29
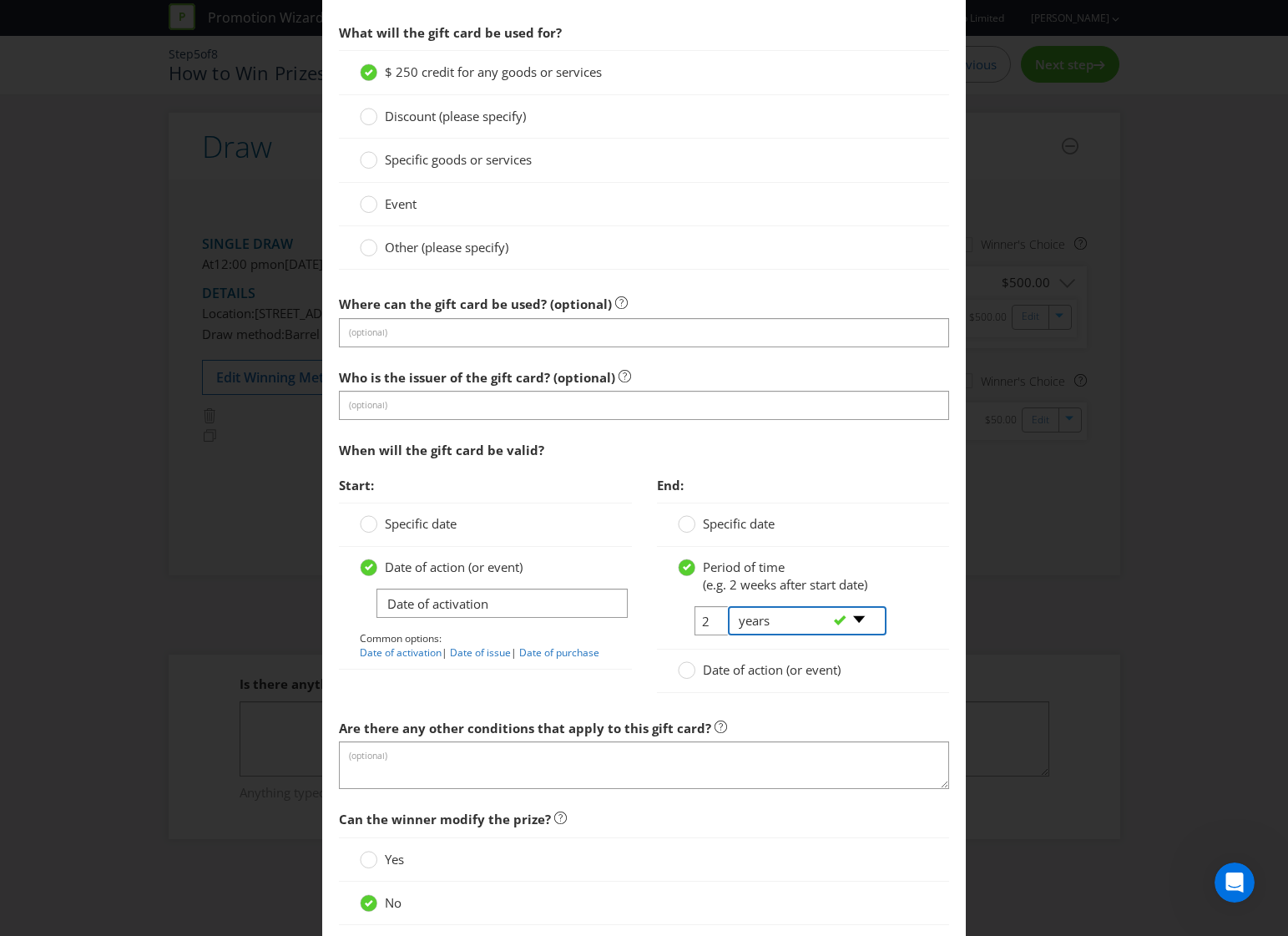
scroll to position [1558, 0]
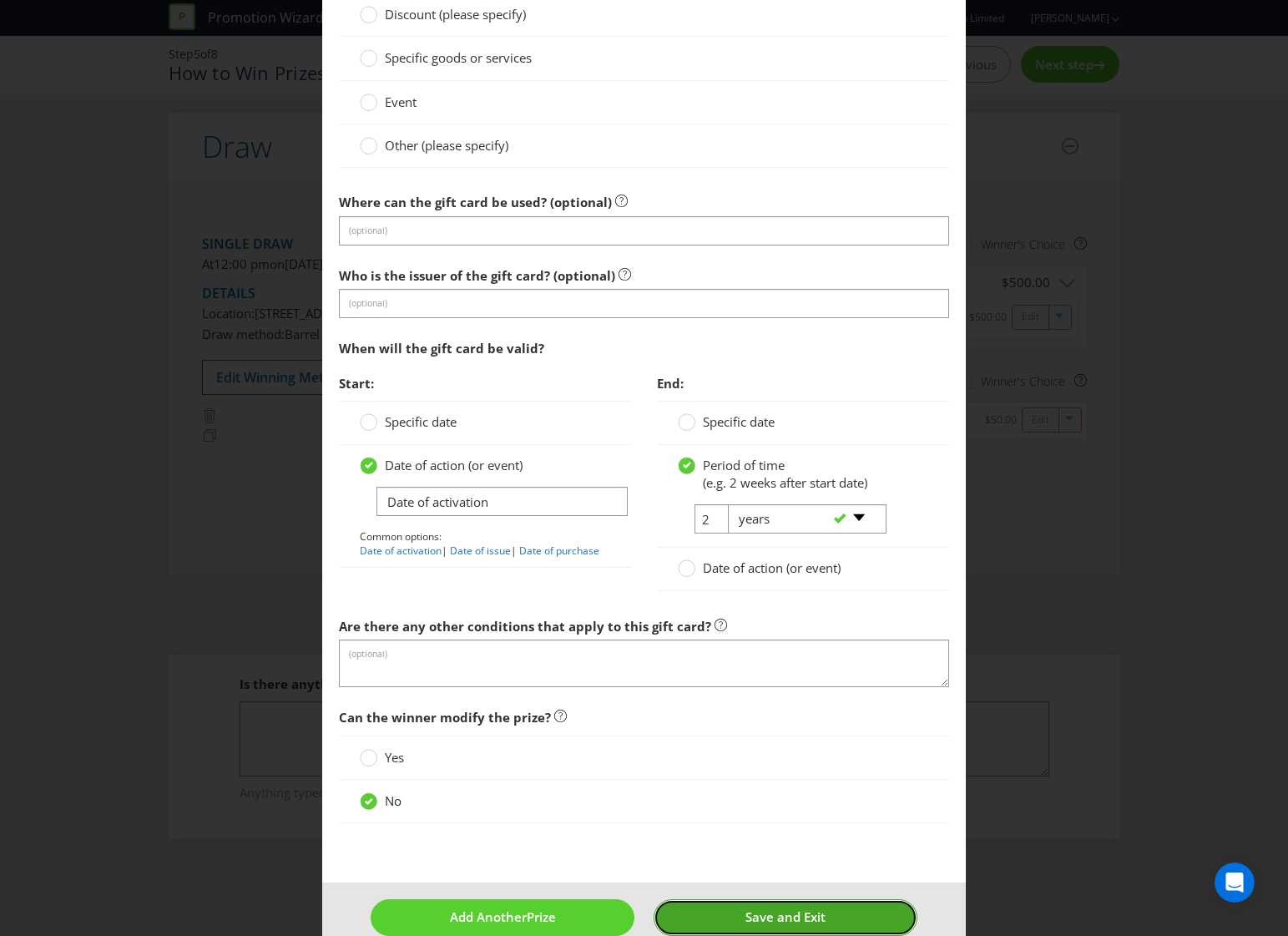
click at [745, 911] on span "Save and Exit" at bounding box center [785, 916] width 80 height 17
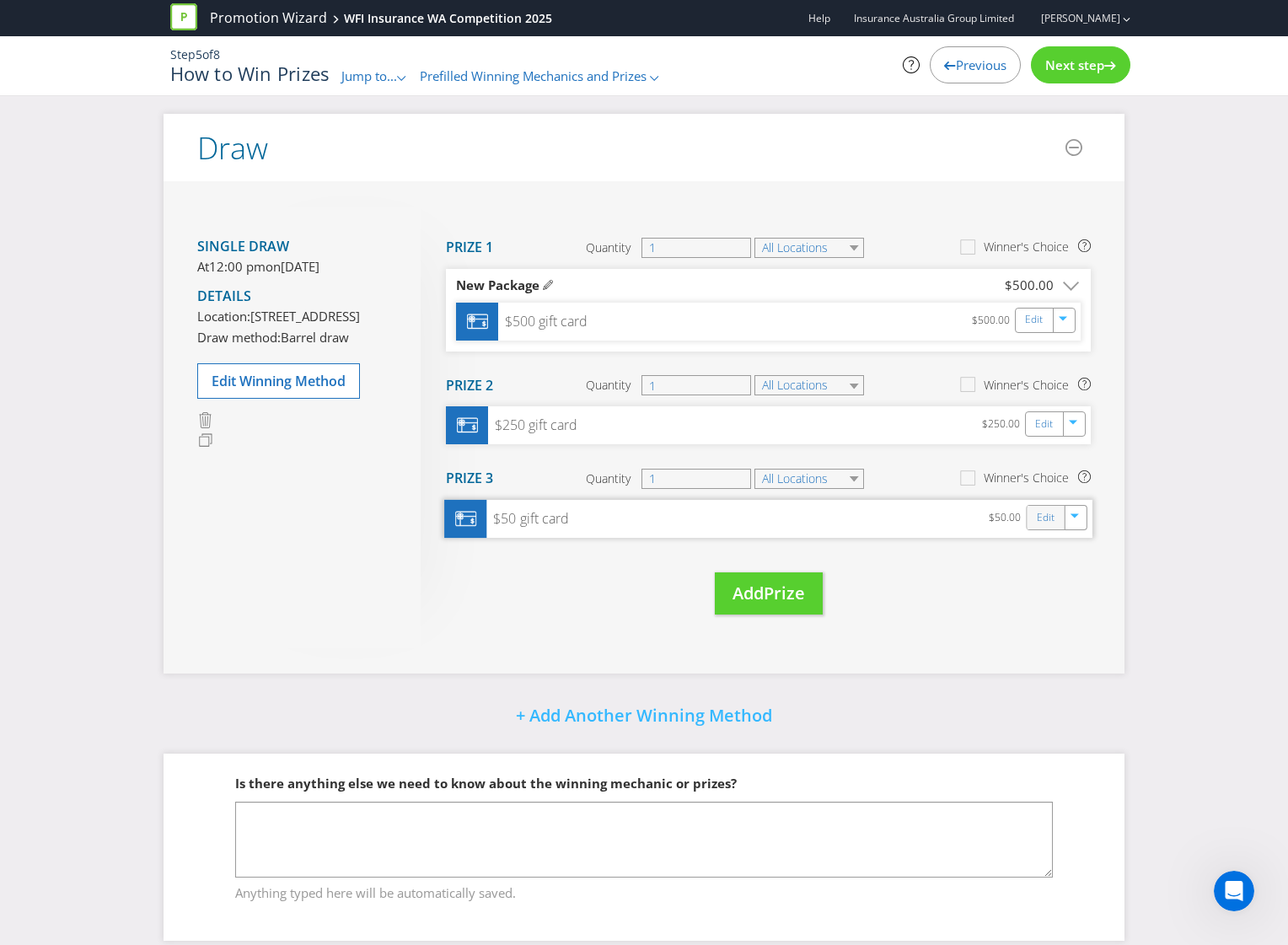
click at [1035, 518] on div "Edit" at bounding box center [1046, 518] width 38 height 24
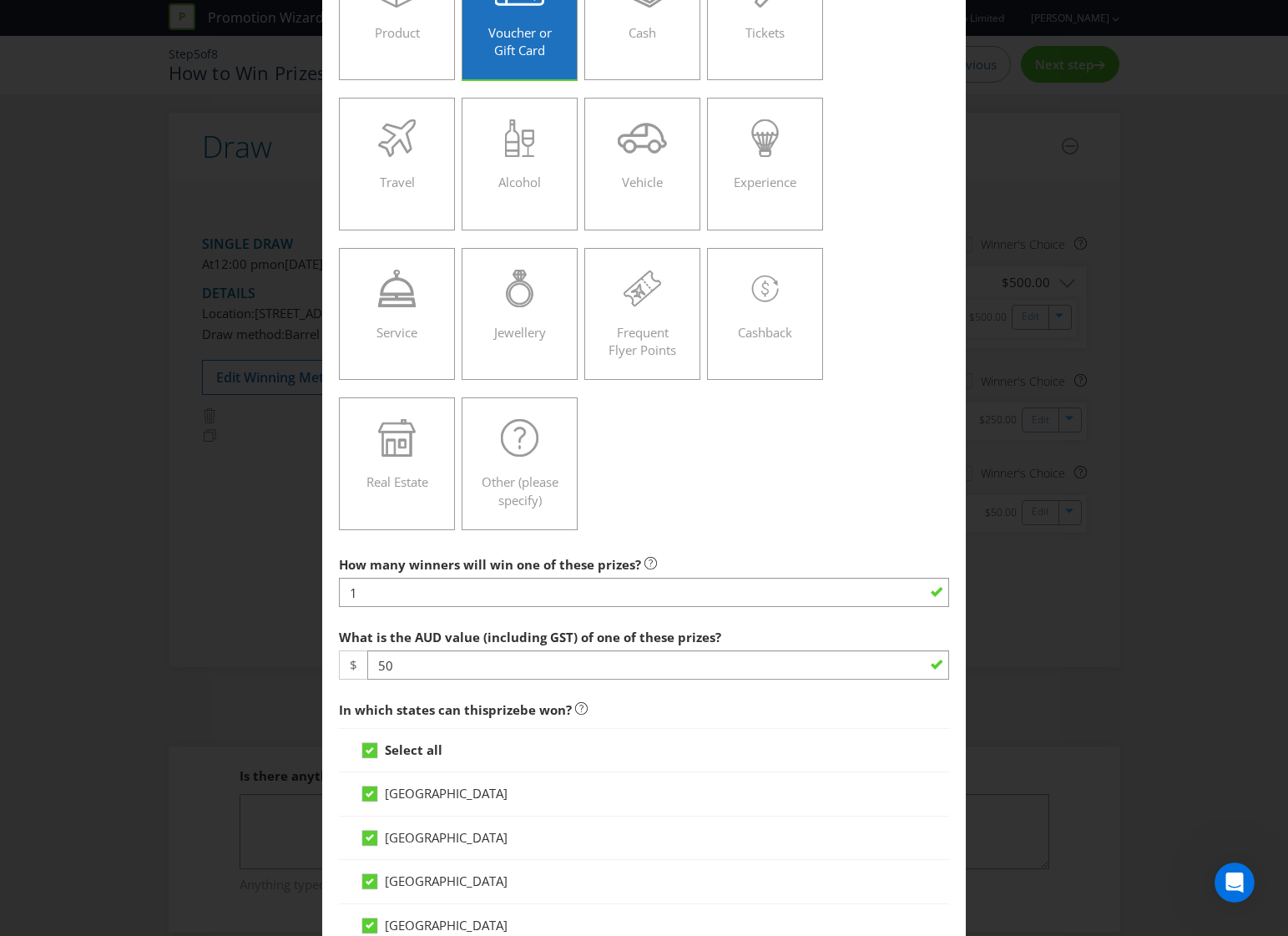
scroll to position [223, 0]
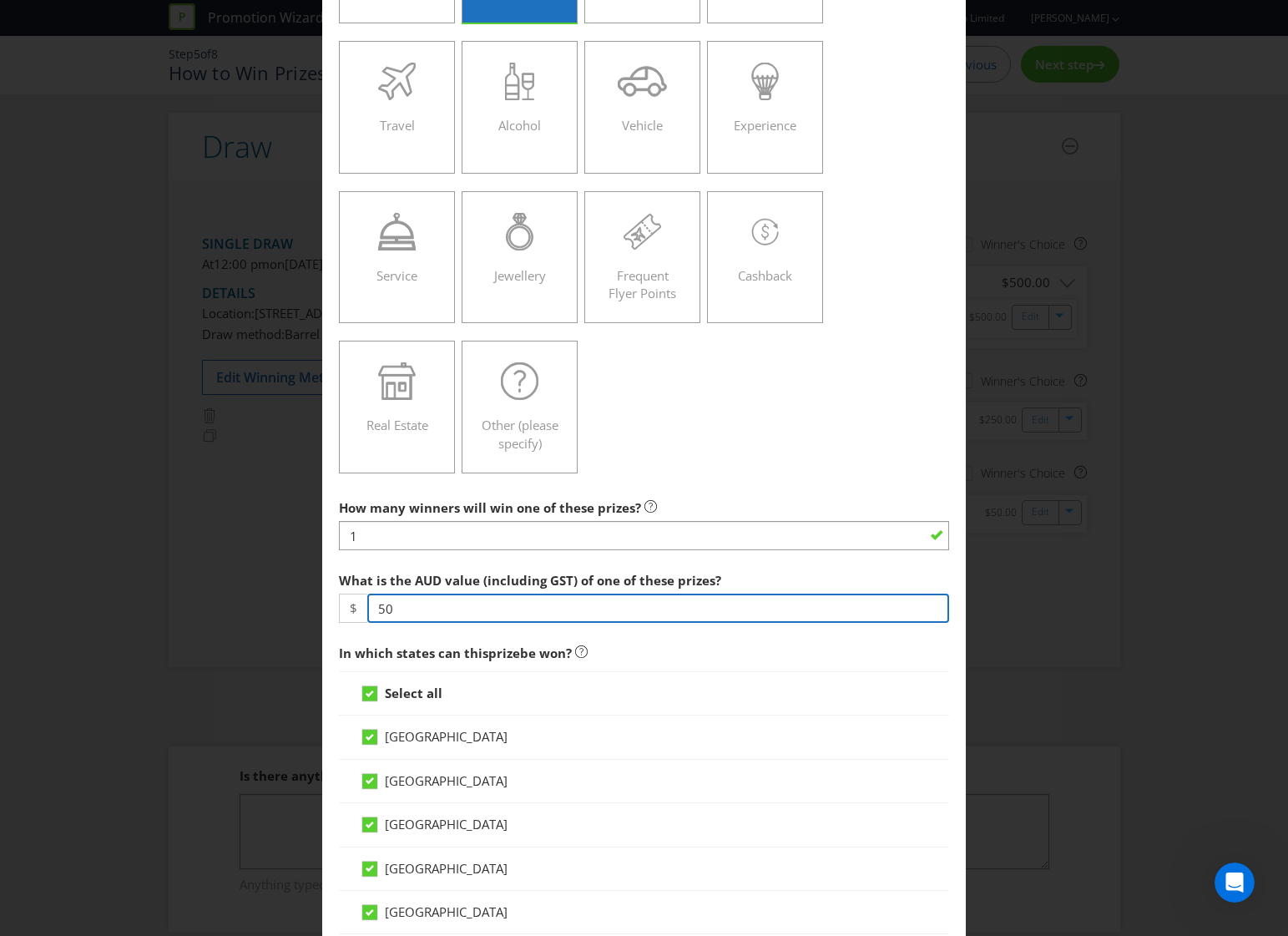
drag, startPoint x: 430, startPoint y: 608, endPoint x: 292, endPoint y: 608, distance: 138.0
click at [292, 608] on div "Edit Prize [GEOGRAPHIC_DATA] [GEOGRAPHIC_DATA] [GEOGRAPHIC_DATA] [GEOGRAPHIC_DA…" at bounding box center [644, 468] width 1288 height 936
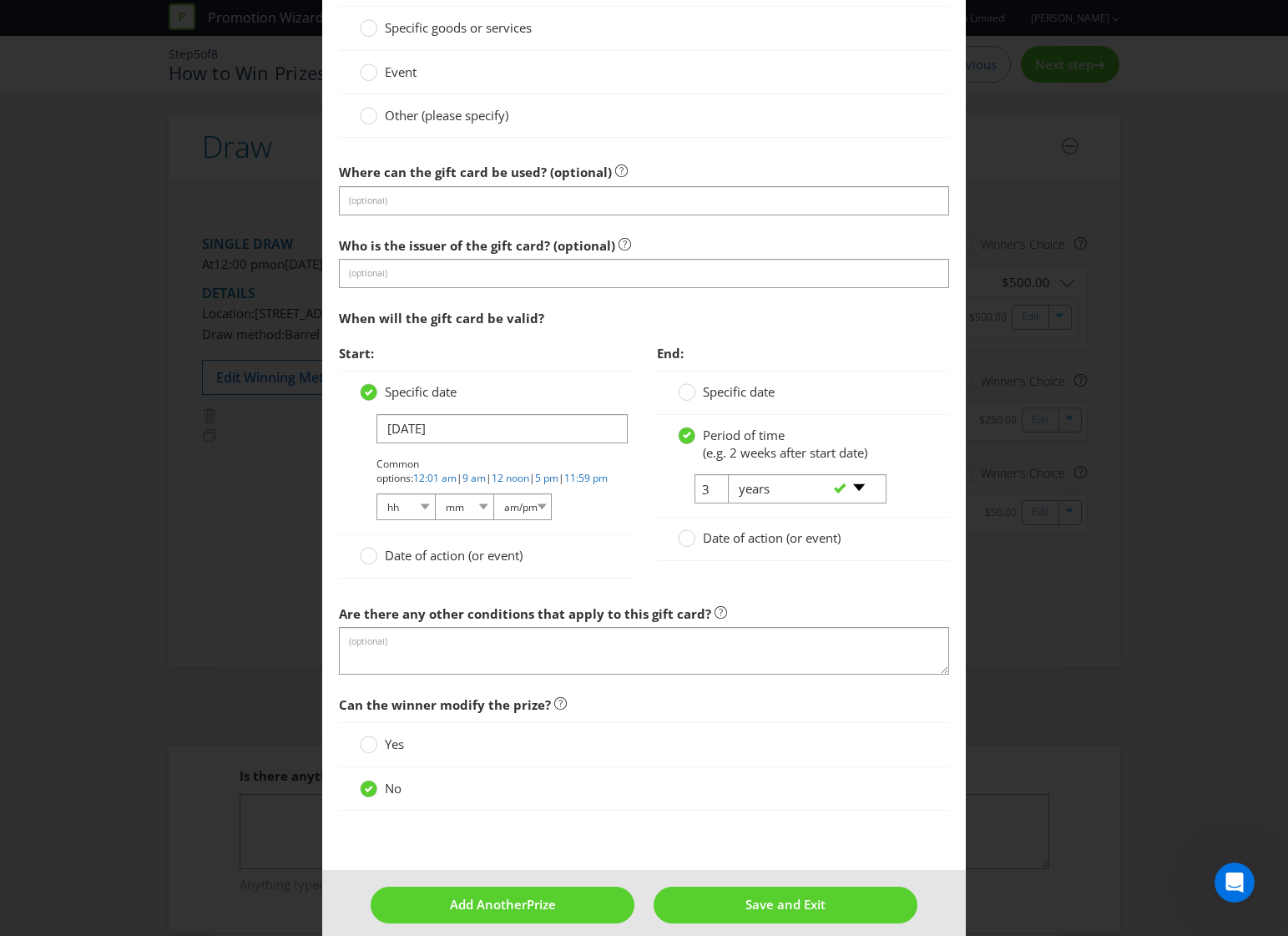
scroll to position [1605, 0]
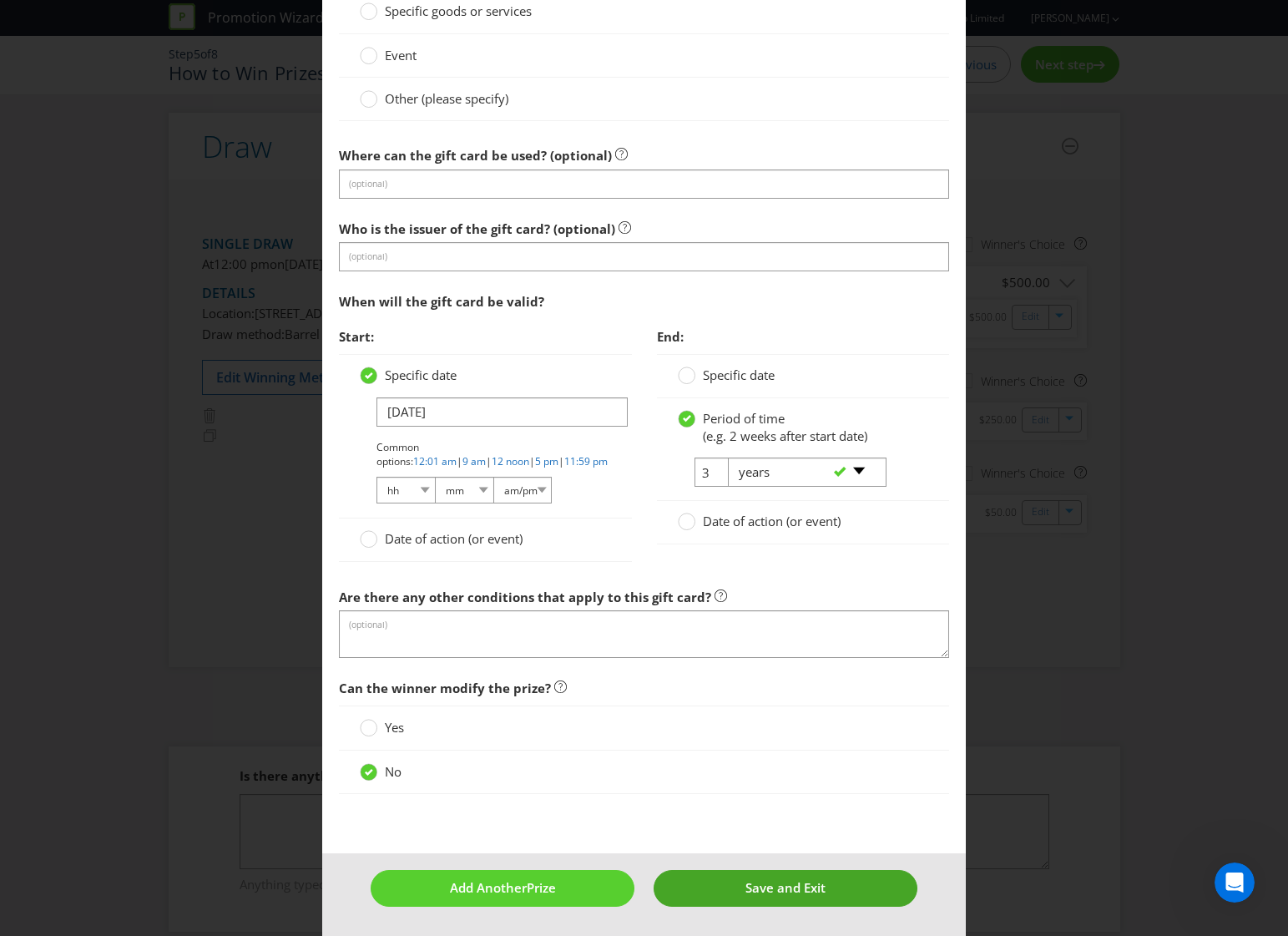
type input "100"
click at [798, 873] on button "Save and Exit" at bounding box center [786, 887] width 264 height 36
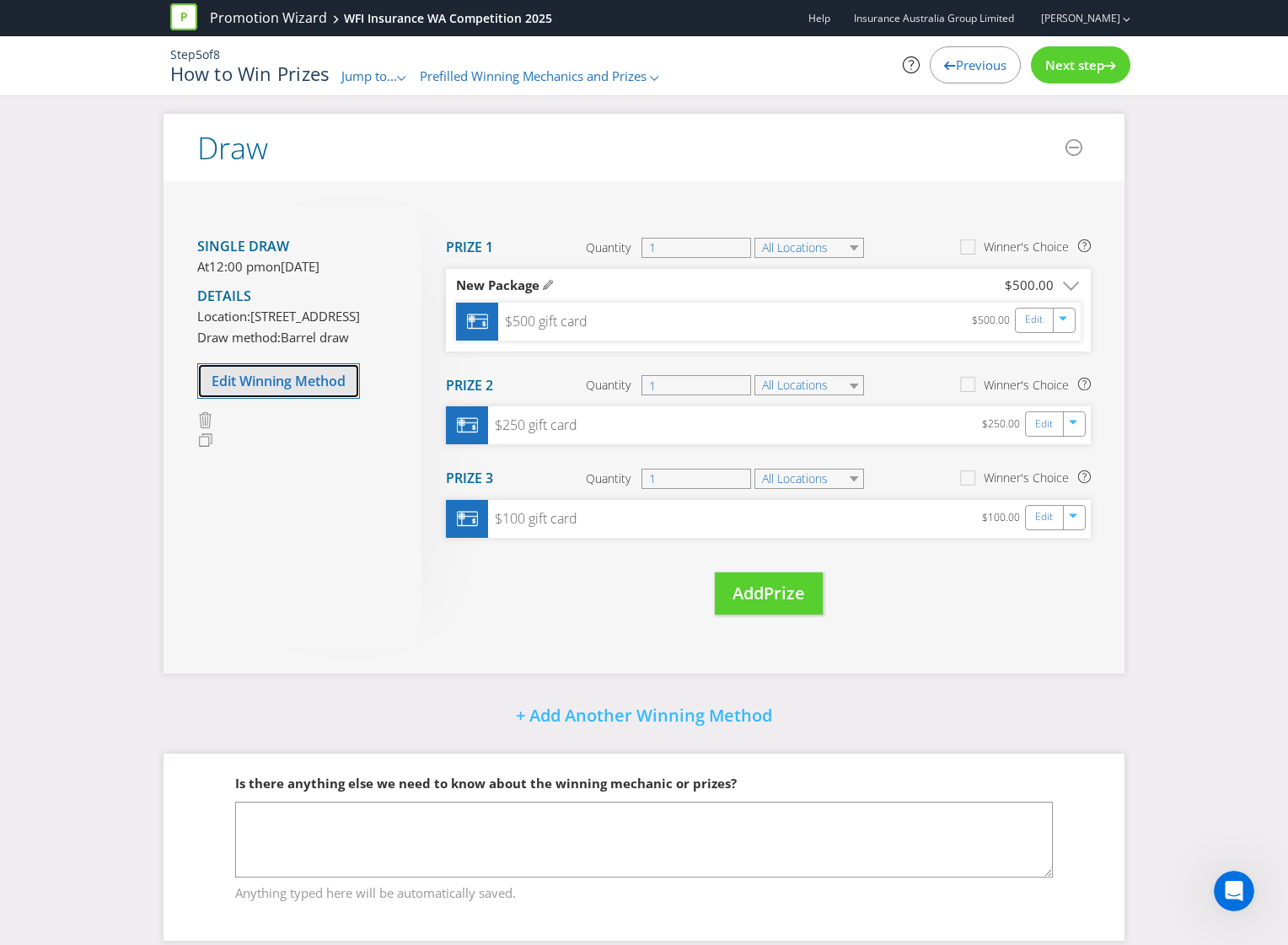
click at [345, 390] on span "Edit Winning Method" at bounding box center [279, 381] width 134 height 19
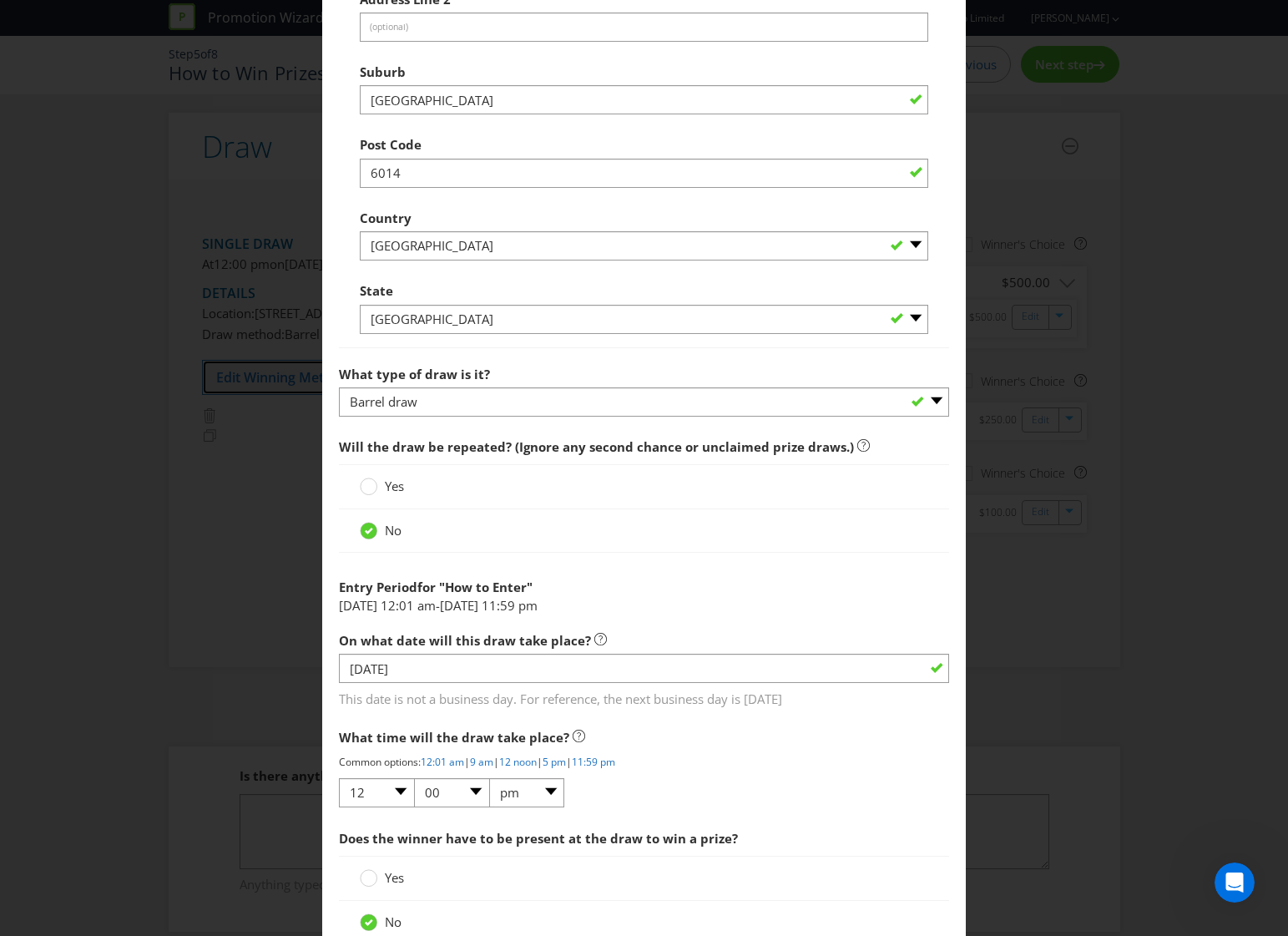
scroll to position [1335, 0]
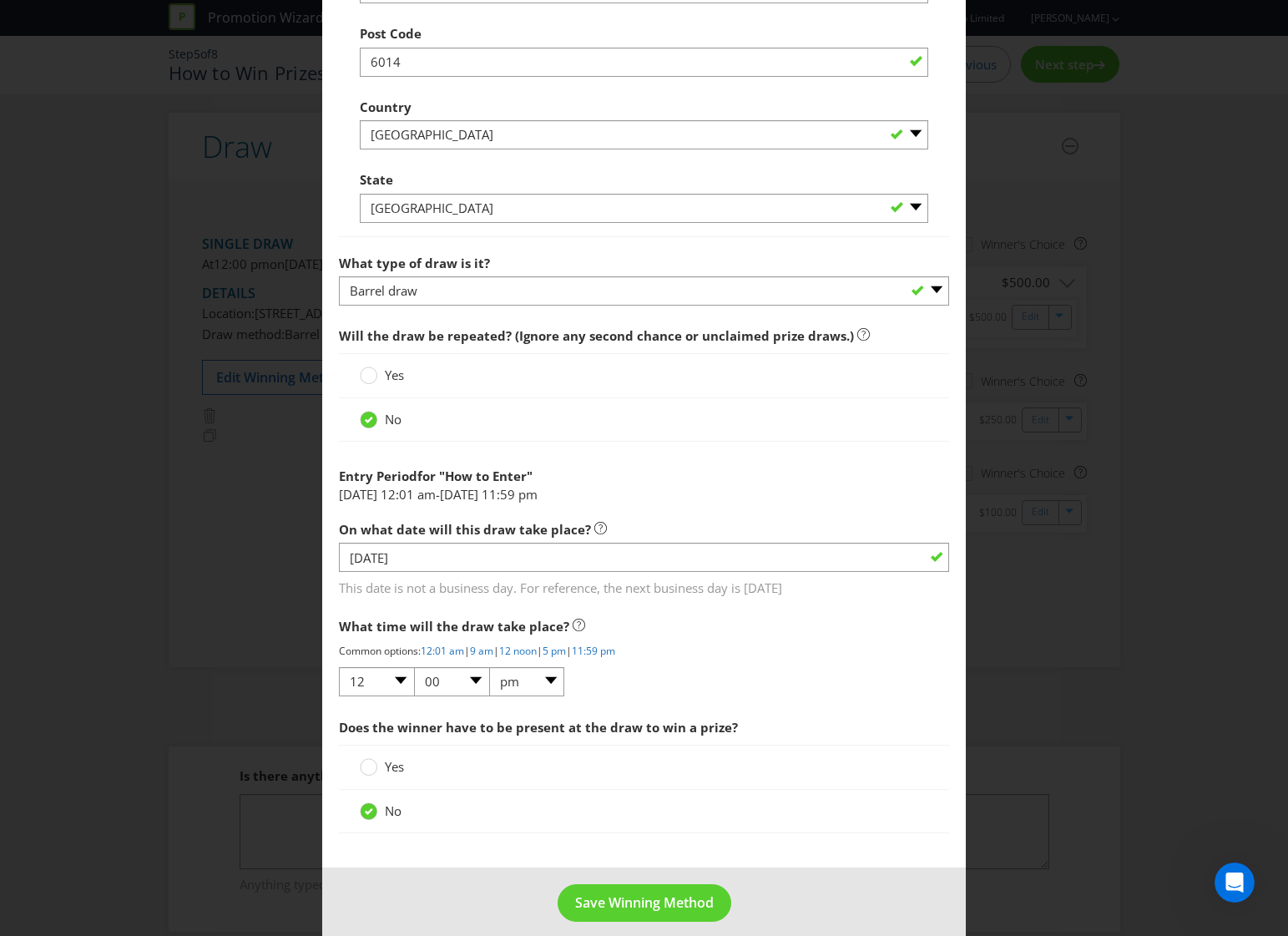
click at [773, 613] on span "What time will the draw take place?" at bounding box center [644, 626] width 611 height 35
click at [695, 566] on input "[DATE]" at bounding box center [644, 557] width 611 height 29
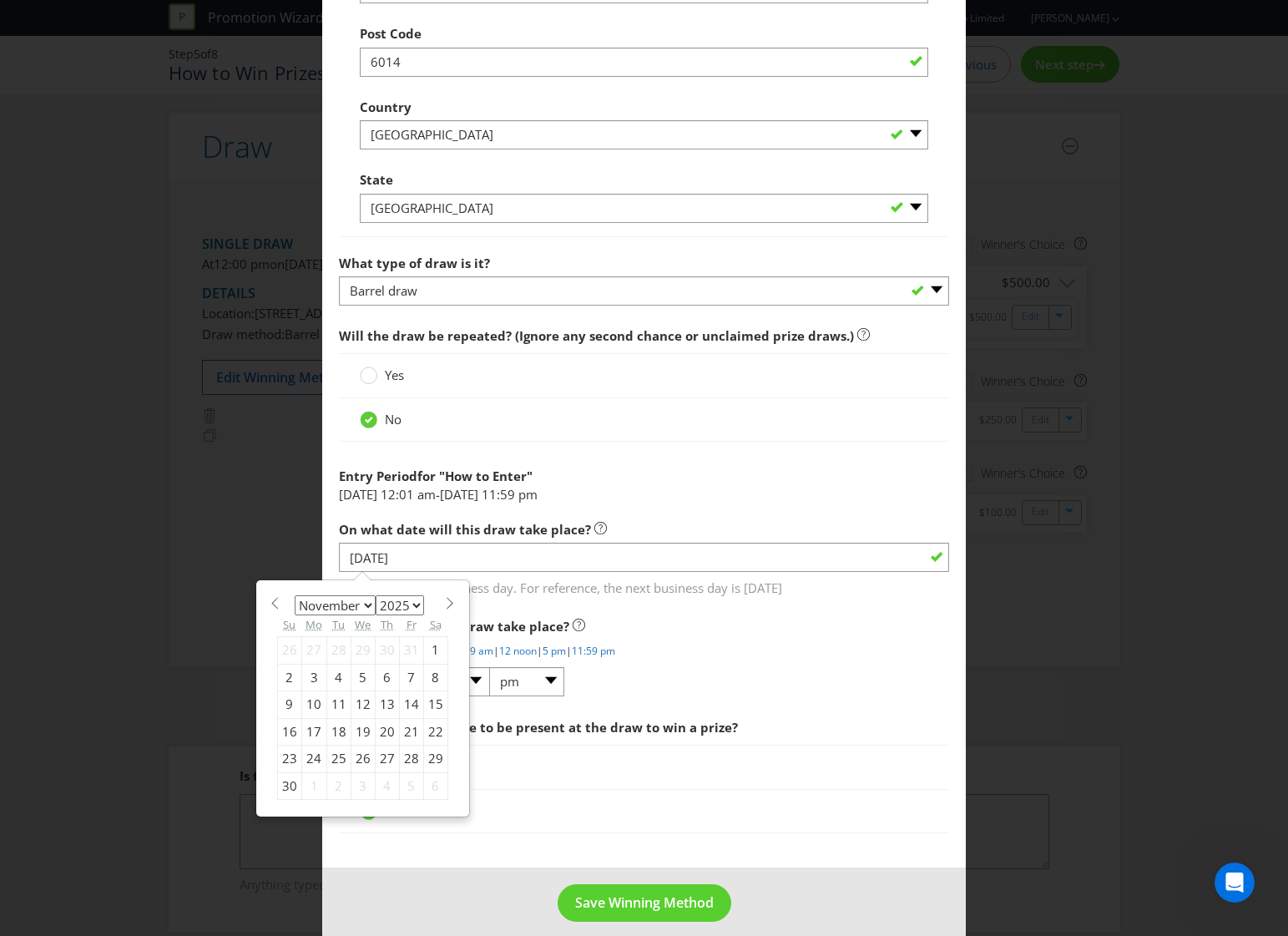
click at [367, 607] on select "January February March April May June July August September October November De…" at bounding box center [335, 605] width 81 height 20
select select "11"
click at [294, 595] on select "January February March April May June July August September October November De…" at bounding box center [335, 605] width 81 height 20
click at [316, 652] on div "1" at bounding box center [313, 650] width 25 height 27
type input "[DATE]"
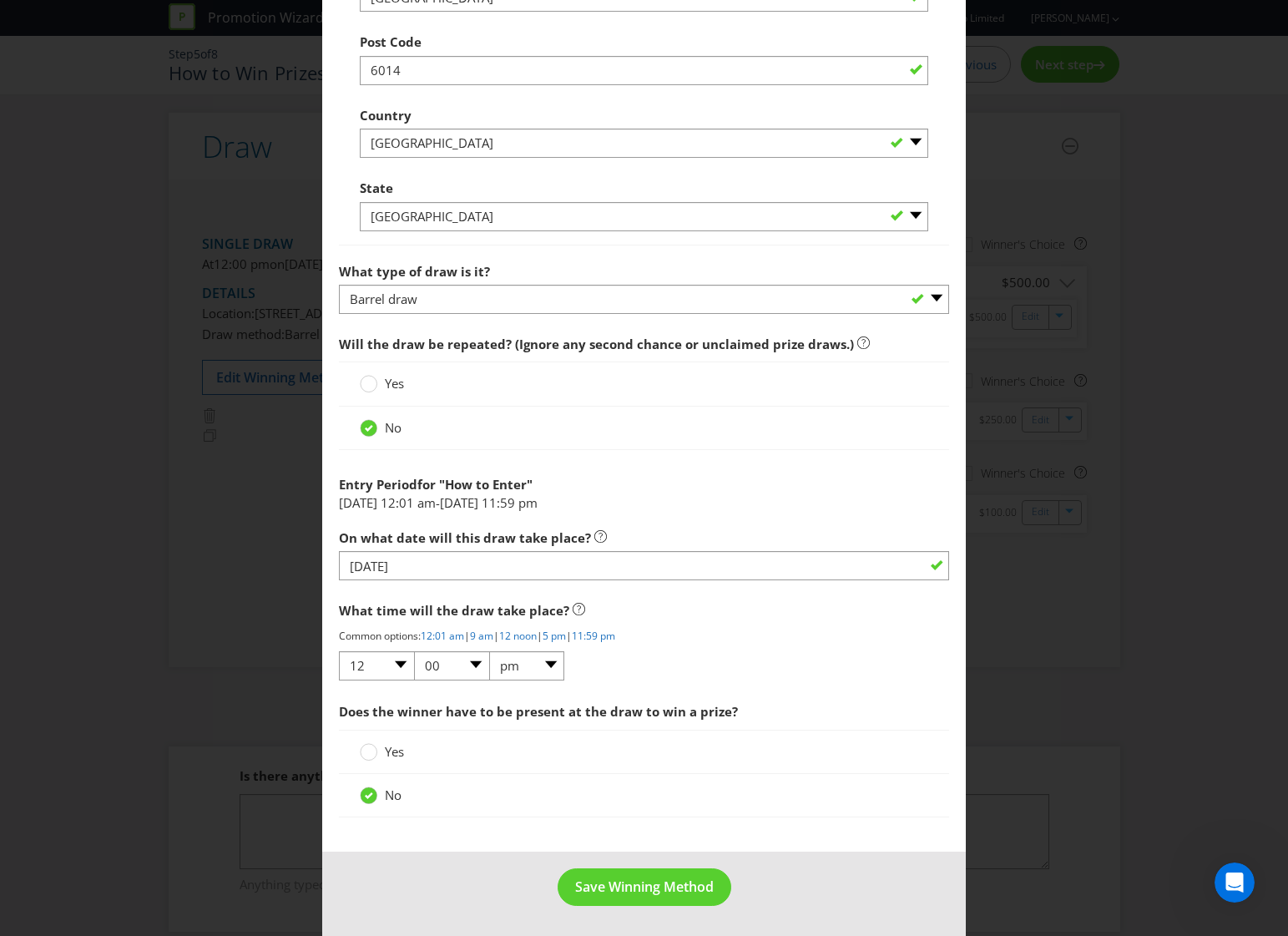
scroll to position [1327, 0]
click at [493, 638] on link "9 am" at bounding box center [482, 636] width 24 height 14
select select "09"
select select "am"
click at [645, 883] on span "Save Winning Method" at bounding box center [645, 886] width 139 height 19
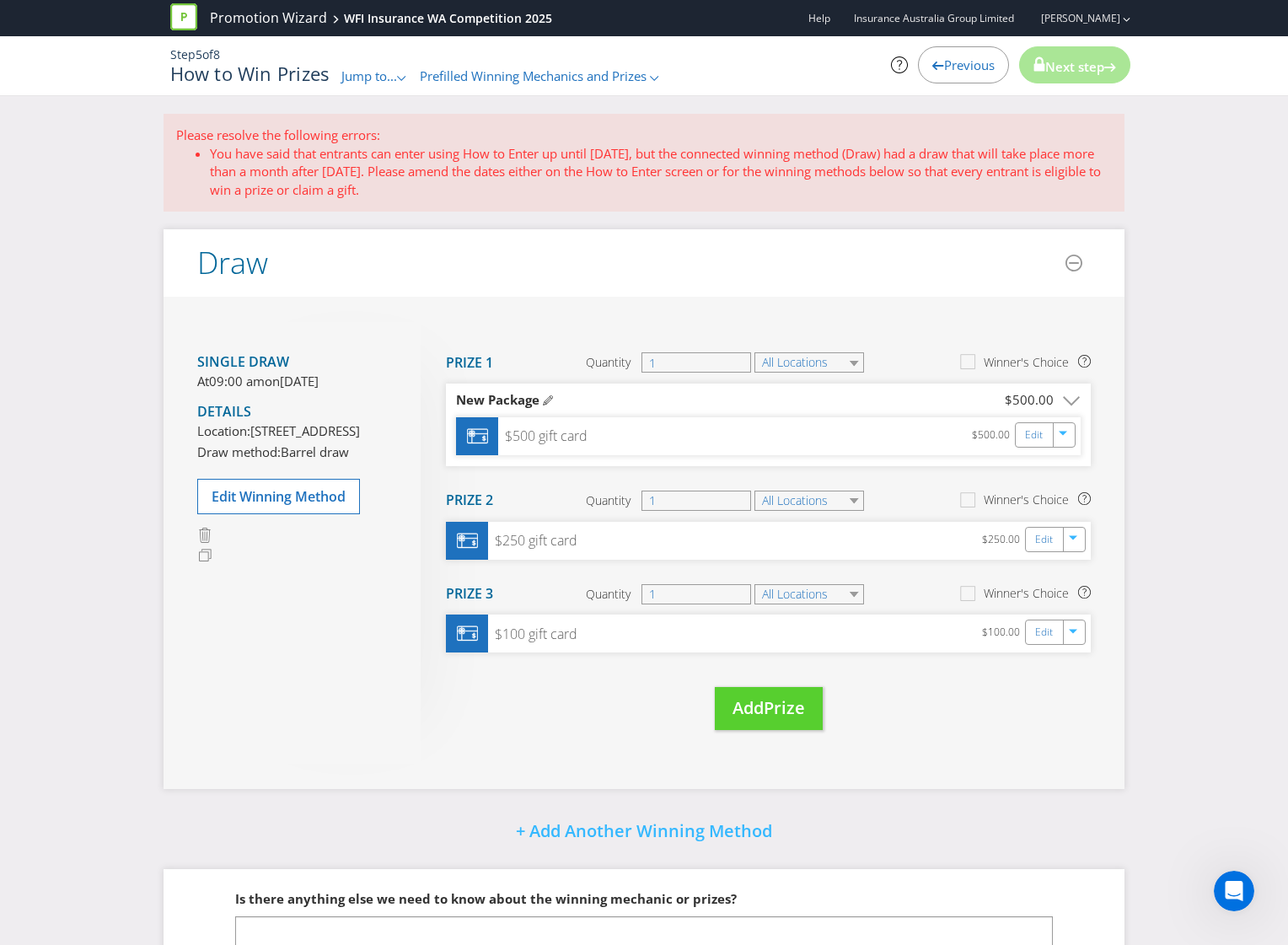
click at [360, 71] on span "Jump to..." at bounding box center [369, 75] width 56 height 17
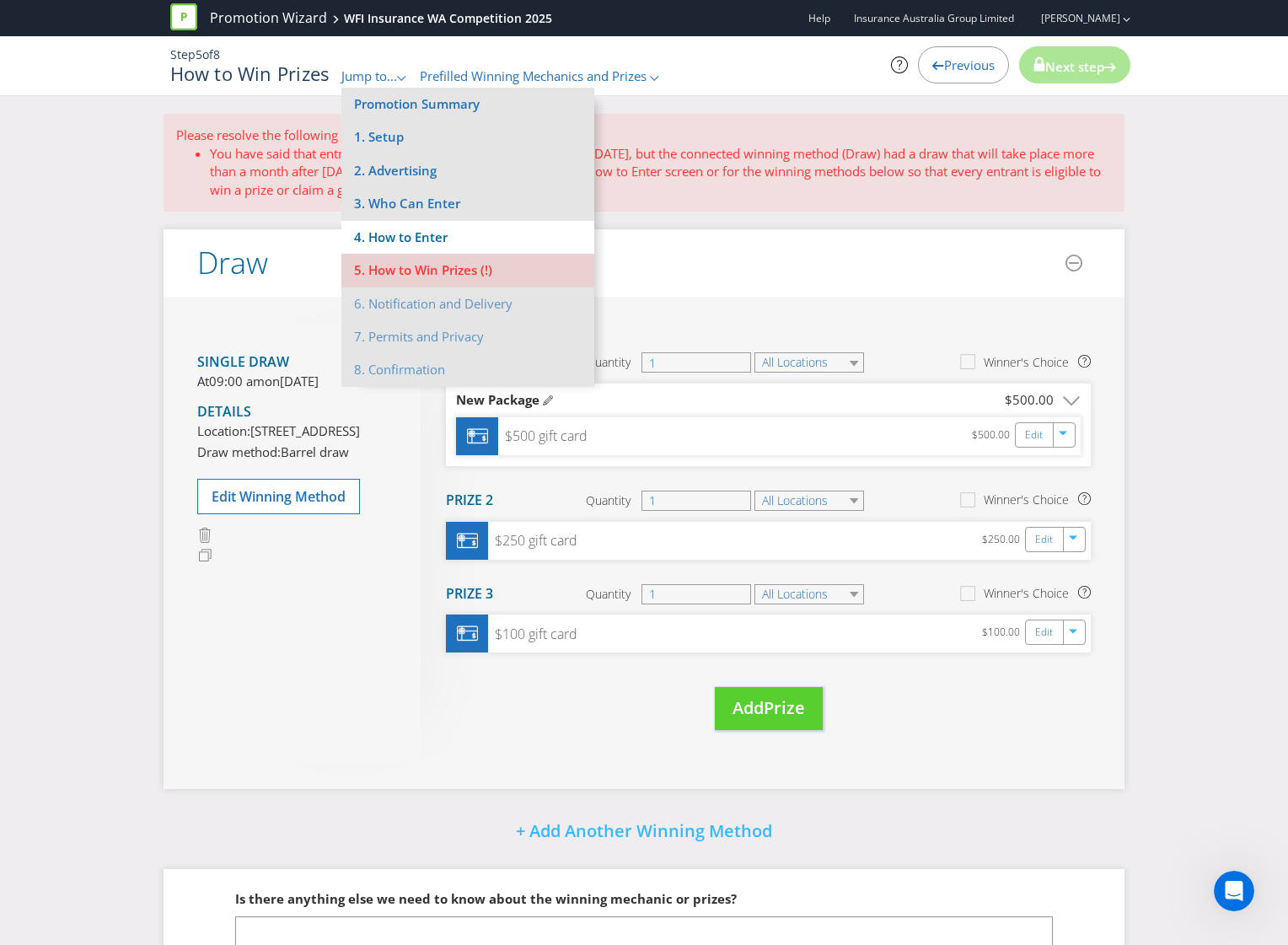
click at [390, 234] on li "4. How to Enter" at bounding box center [467, 237] width 253 height 33
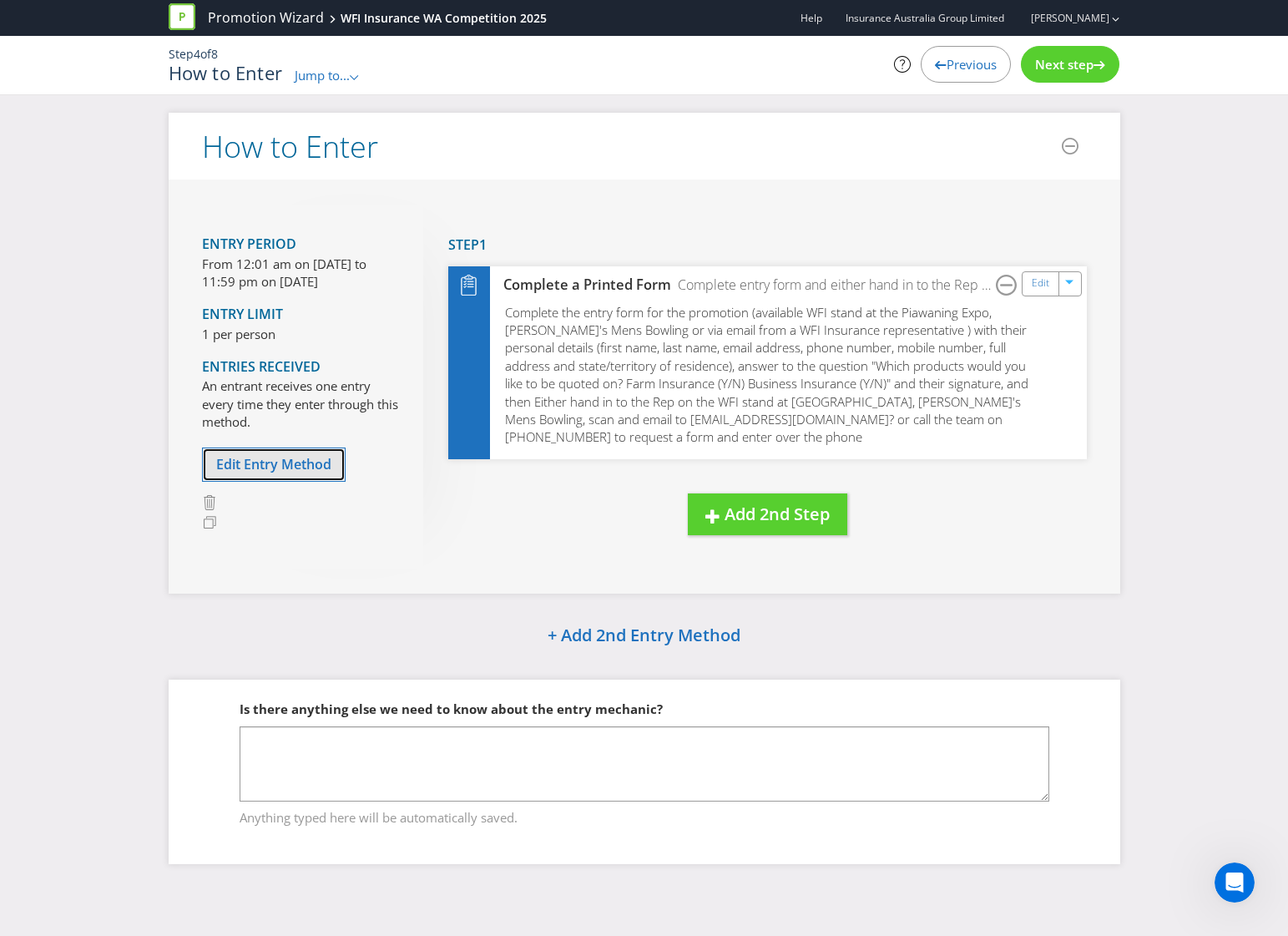
click at [282, 477] on button "Edit Entry Method" at bounding box center [273, 465] width 144 height 35
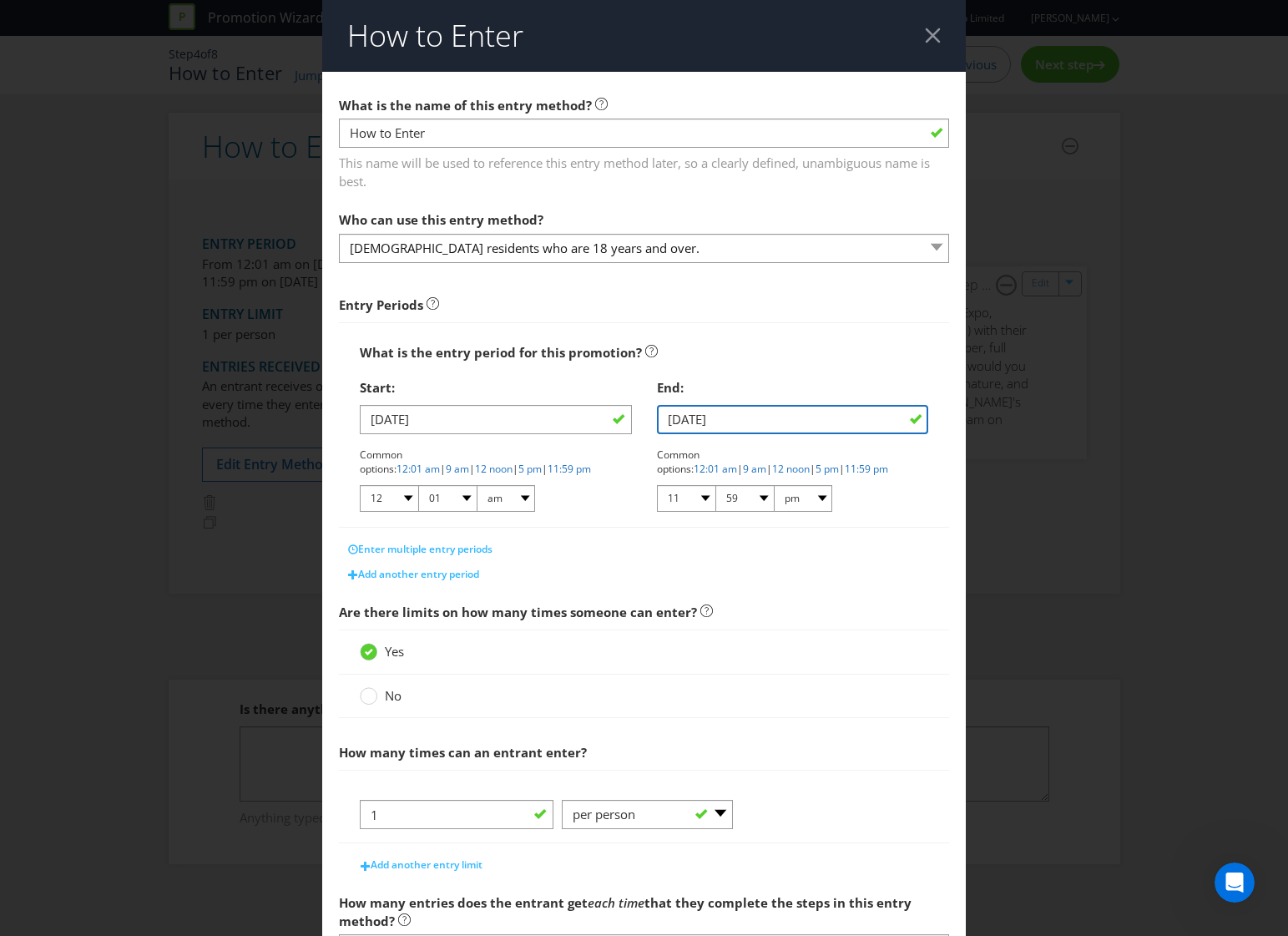
click at [909, 419] on input "[DATE]" at bounding box center [793, 419] width 272 height 29
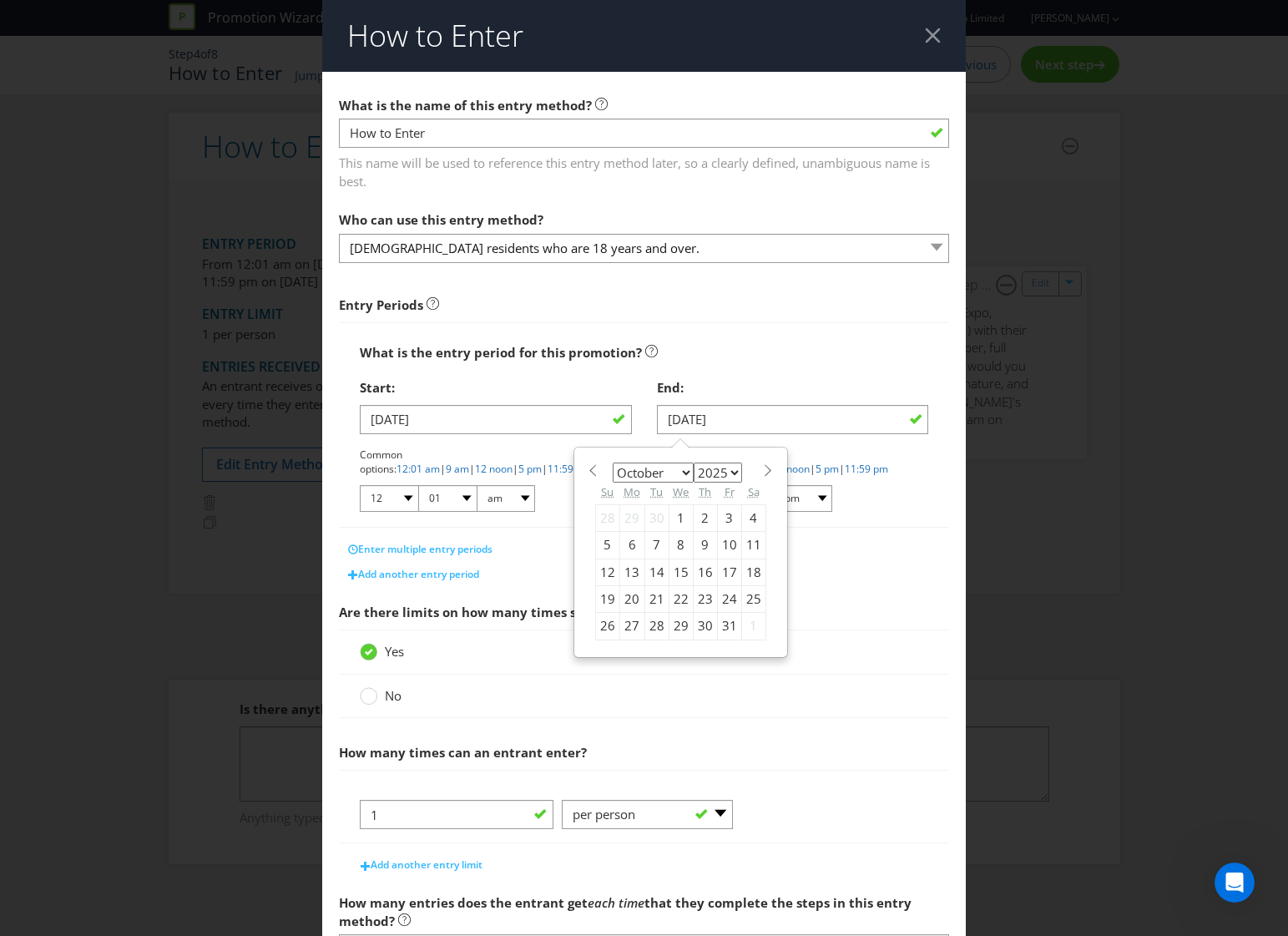
click at [672, 472] on select "January February March April May June July August September October November De…" at bounding box center [654, 472] width 81 height 20
select select "10"
click at [613, 463] on select "January February March April May June July August September October November De…" at bounding box center [654, 472] width 81 height 20
click at [598, 651] on div "30" at bounding box center [607, 652] width 24 height 27
type input "[DATE]"
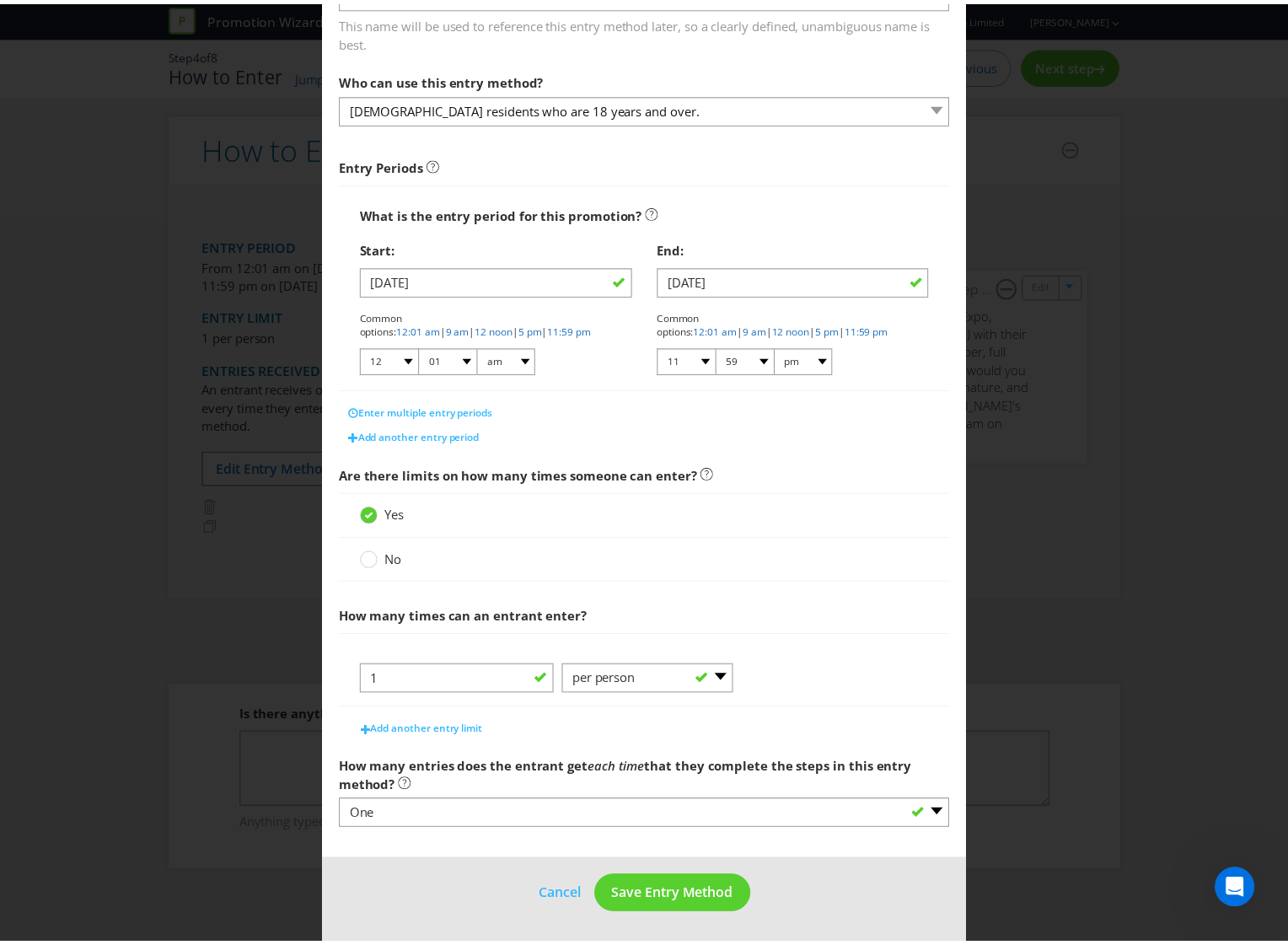
scroll to position [143, 0]
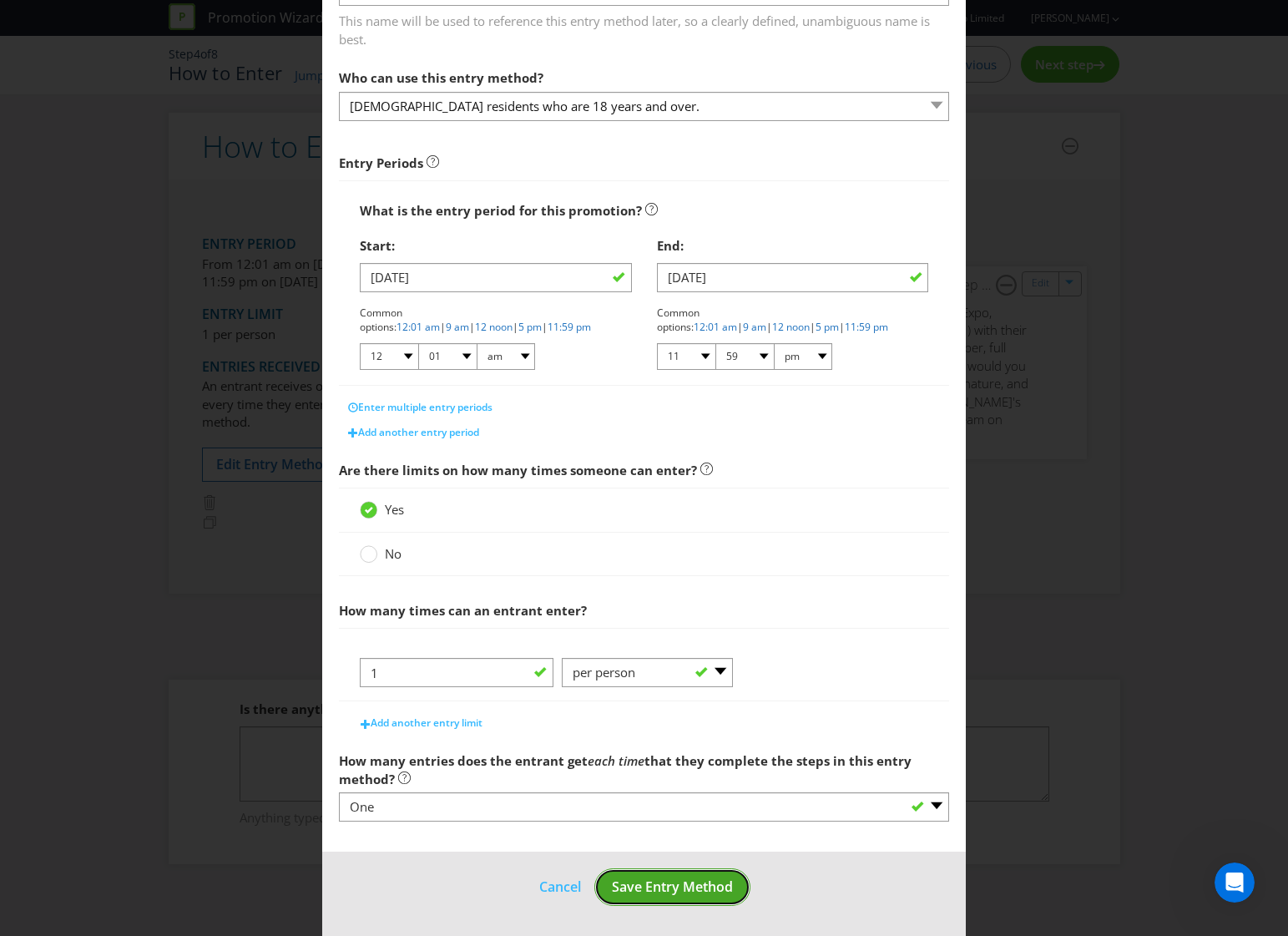
click at [663, 888] on span "Save Entry Method" at bounding box center [673, 886] width 121 height 19
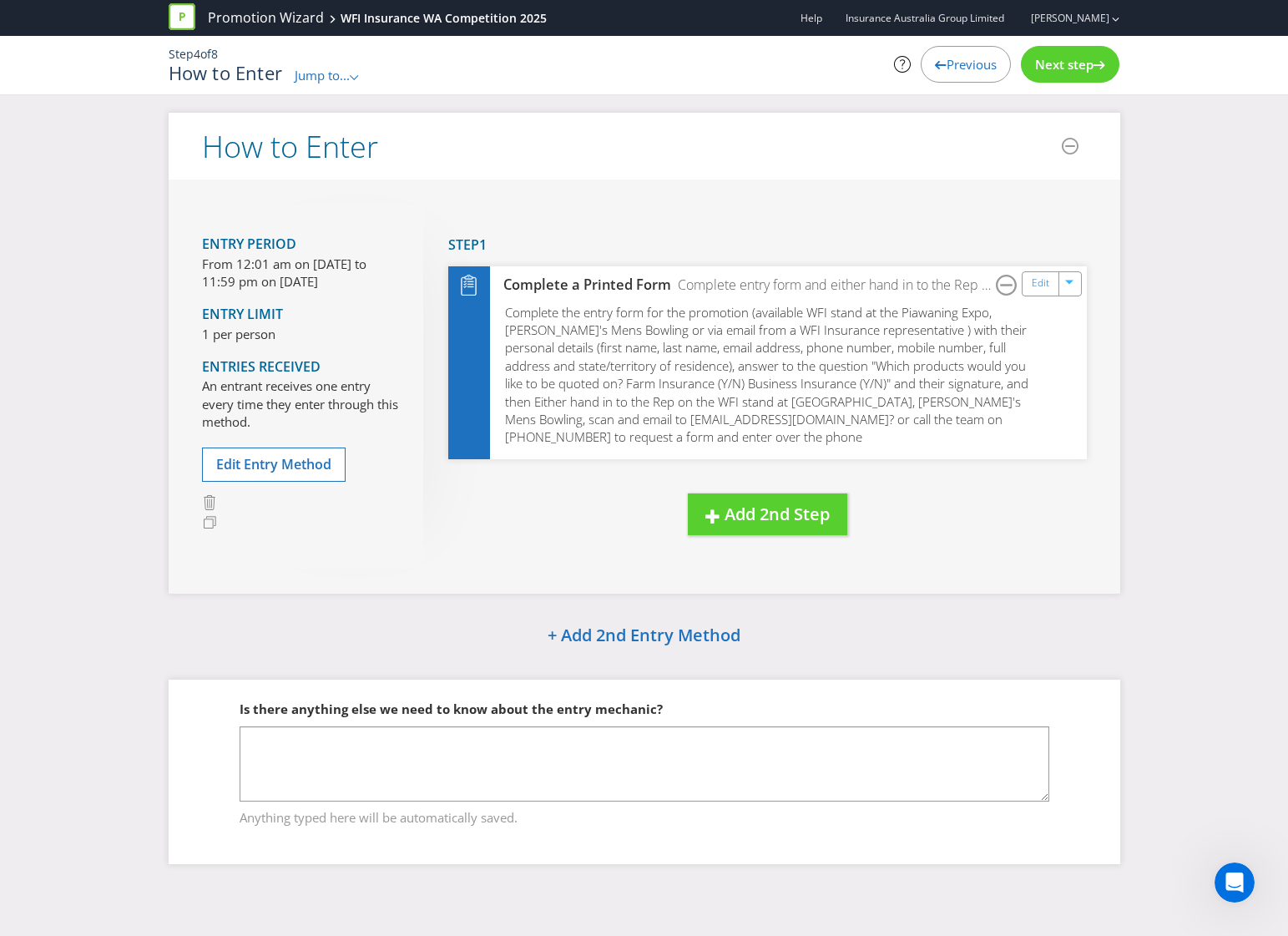
click at [369, 75] on div "How to Enter Jump to... .st0{fill-rule:evenodd;clip-rule:evenodd;} Promotion Su…" at bounding box center [482, 73] width 626 height 22
click at [337, 85] on div "Step 4 of 8 How to Enter Jump to... .st0{fill-rule:evenodd;clip-rule:evenodd;} …" at bounding box center [645, 64] width 977 height 58
click at [337, 77] on span "Jump to..." at bounding box center [322, 74] width 55 height 17
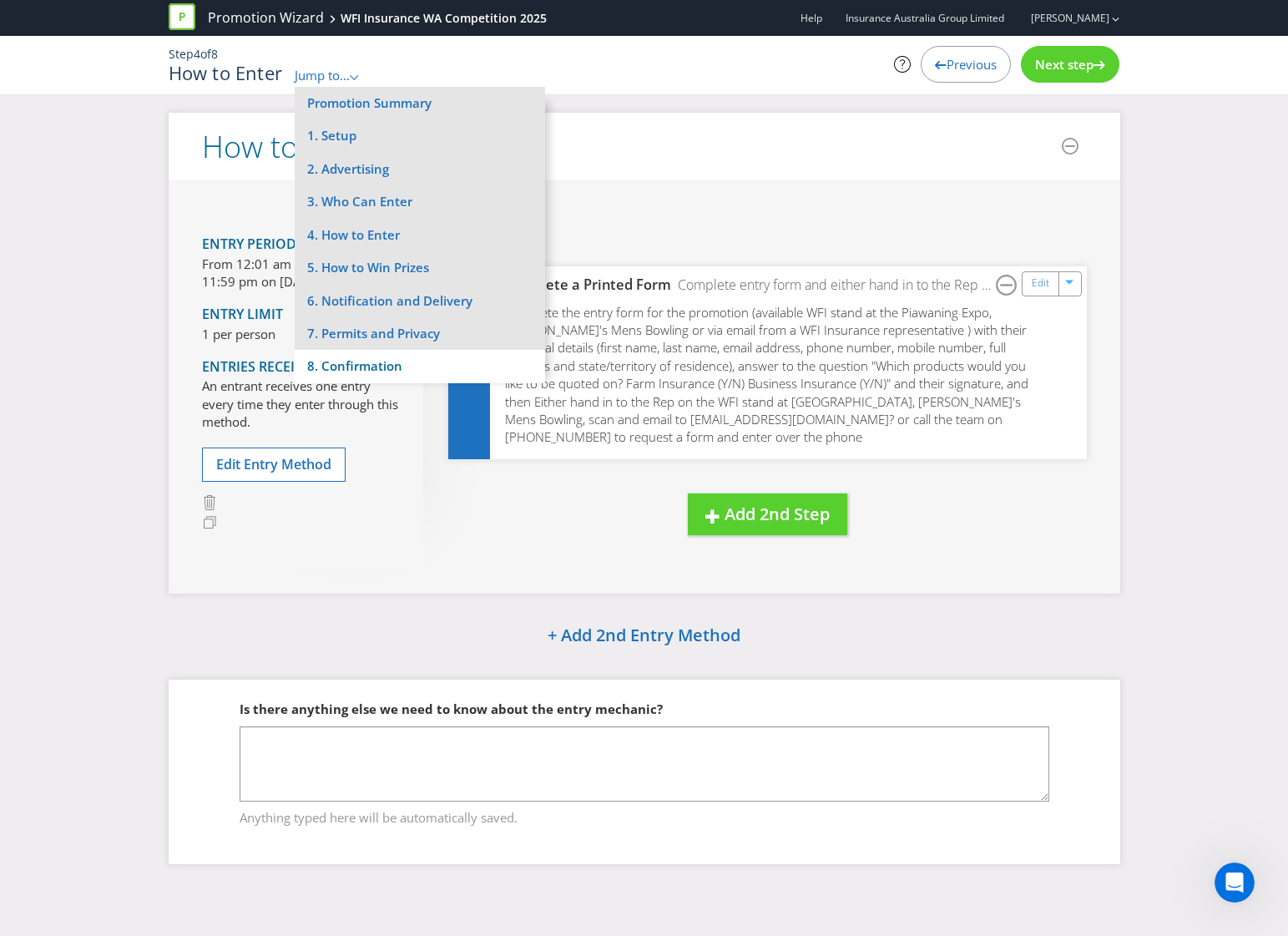
click at [358, 365] on li "8. Confirmation" at bounding box center [419, 365] width 251 height 33
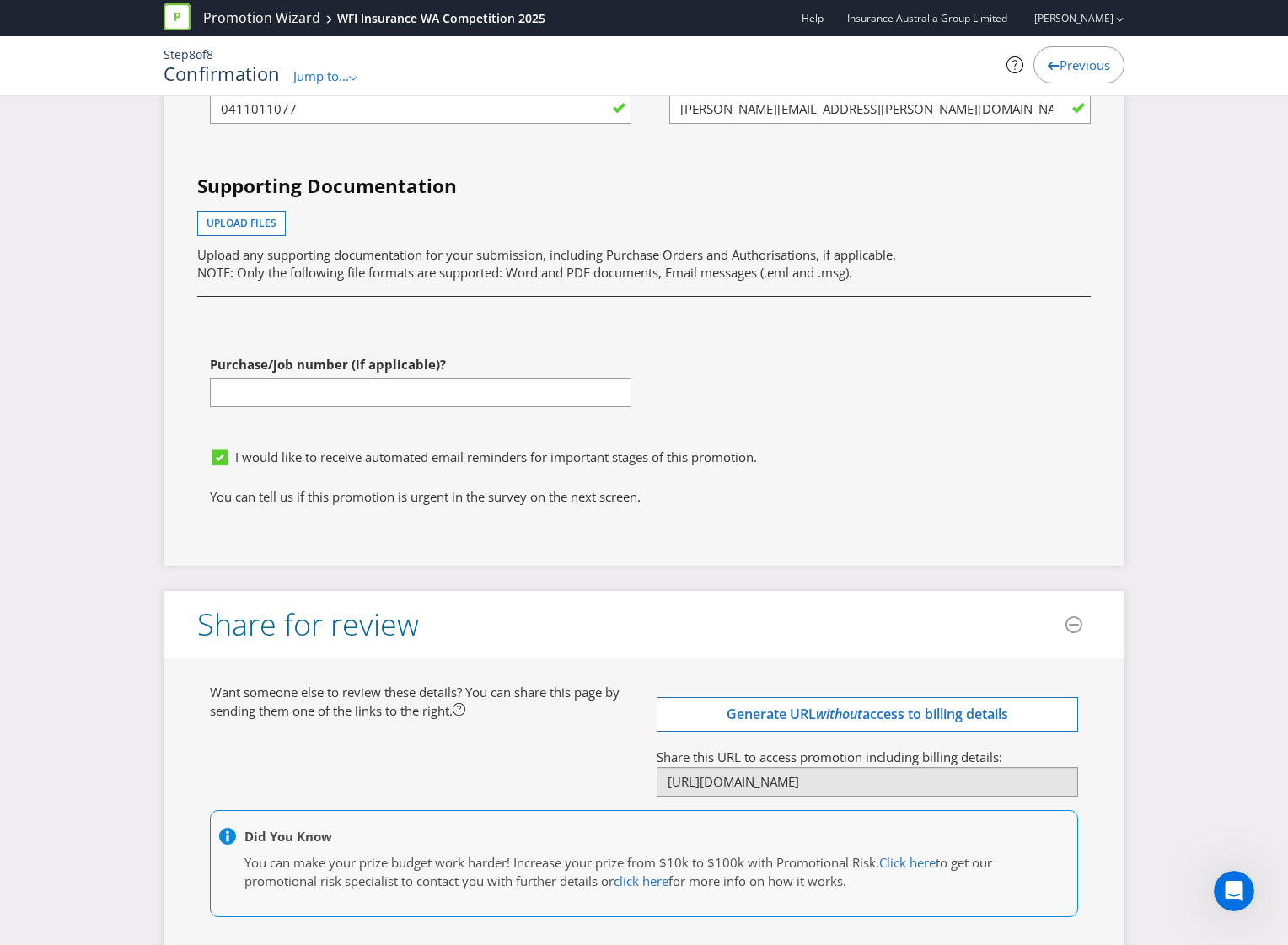
scroll to position [4881, 0]
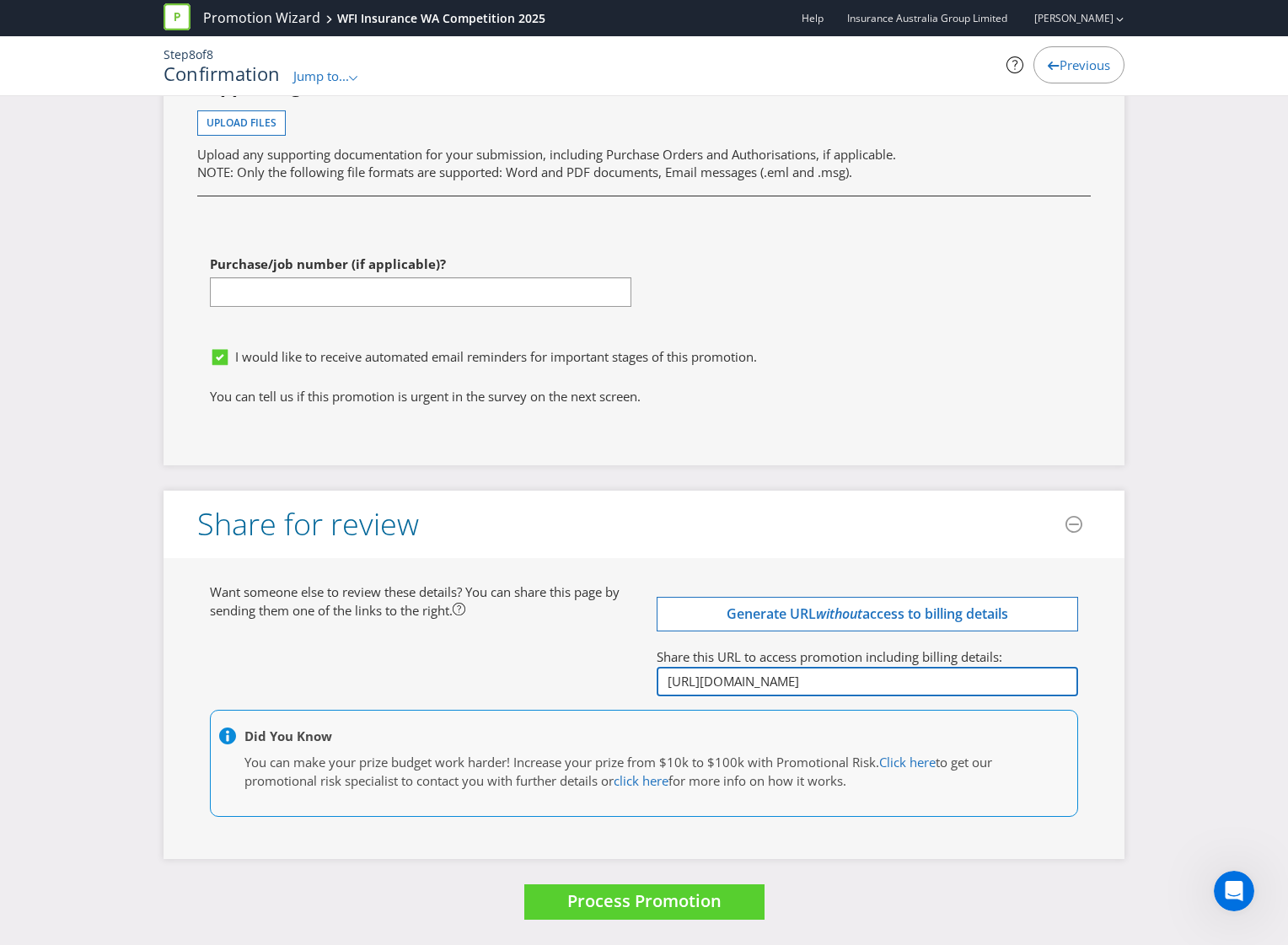
click at [903, 680] on input "[URL][DOMAIN_NAME]" at bounding box center [866, 681] width 421 height 29
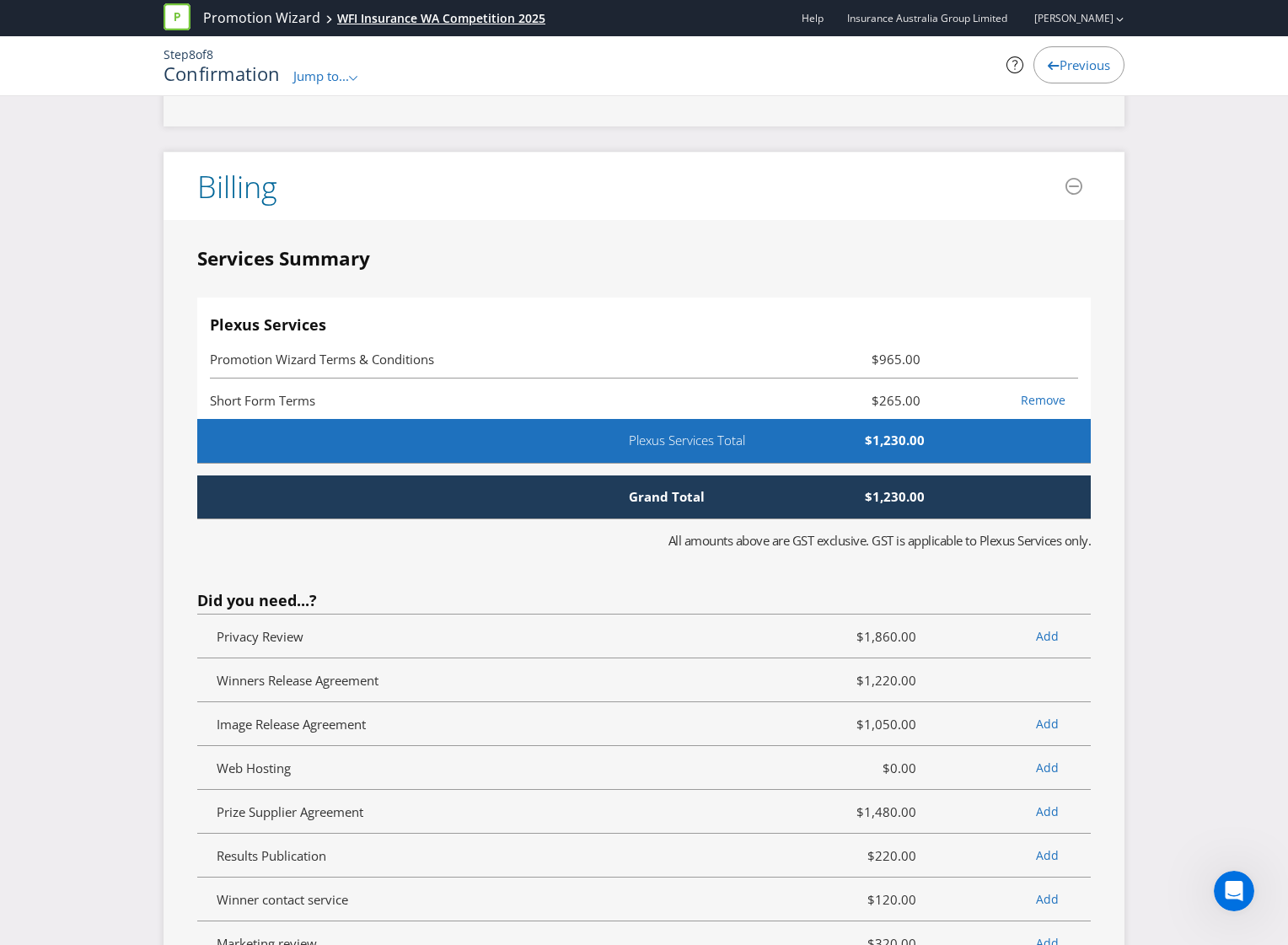
scroll to position [3532, 0]
